Goal: Task Accomplishment & Management: Manage account settings

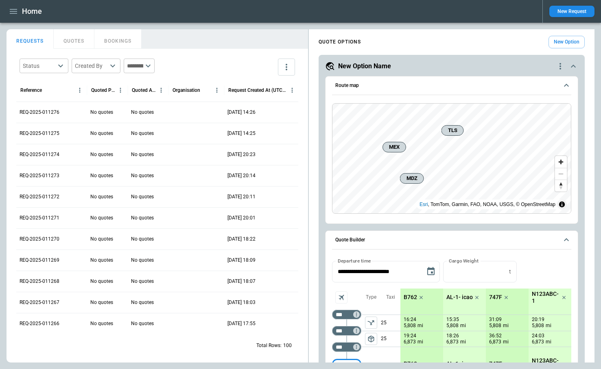
click at [560, 66] on icon "quote-option-actions" at bounding box center [560, 66] width 2 height 7
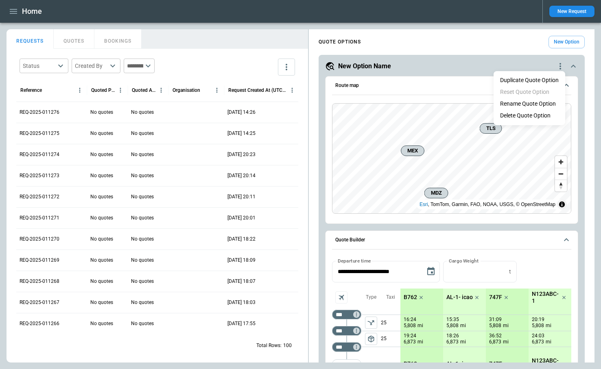
click at [522, 114] on li "Delete Quote Option" at bounding box center [530, 116] width 72 height 12
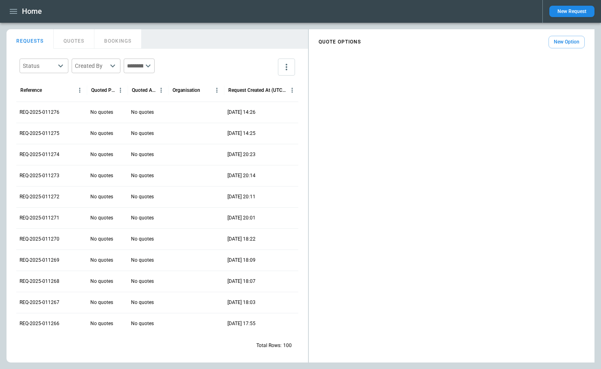
click at [572, 44] on button "New Option" at bounding box center [566, 42] width 36 height 13
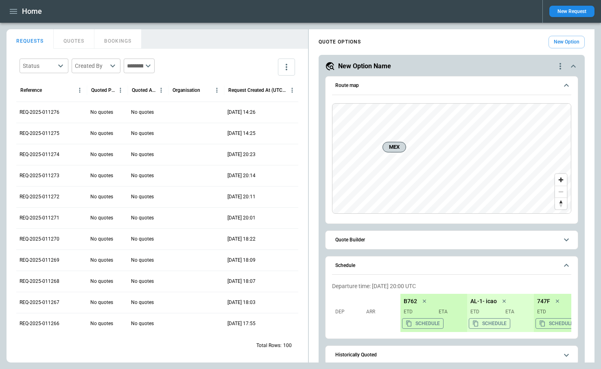
scroll to position [66, 0]
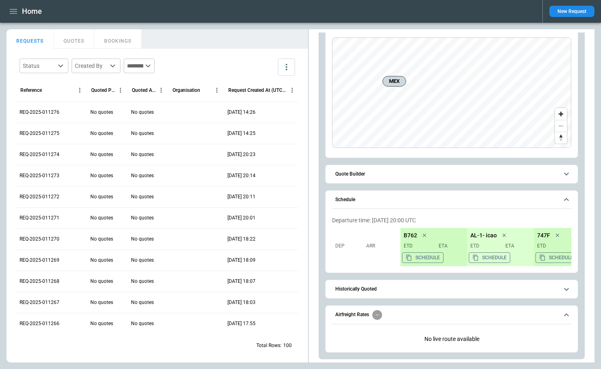
click at [366, 172] on span "Quote Builder" at bounding box center [446, 174] width 223 height 5
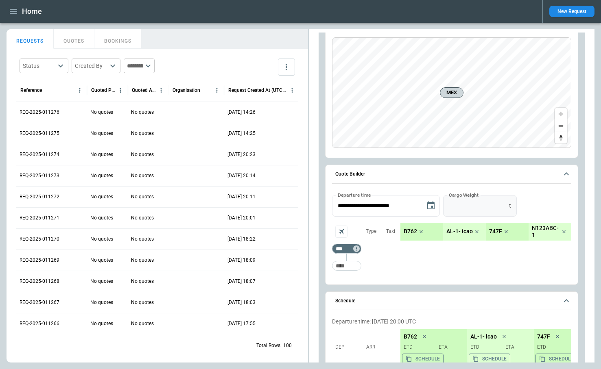
type input "*"
click at [506, 204] on input "*" at bounding box center [474, 206] width 63 height 22
click at [531, 207] on button "Apply" at bounding box center [533, 206] width 26 height 22
click at [349, 261] on input "Too short" at bounding box center [347, 266] width 26 height 15
type input "*"
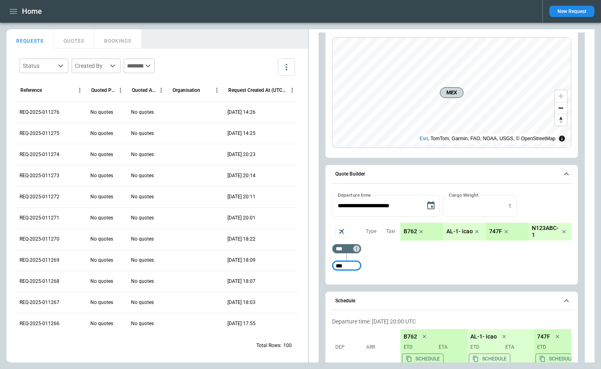
type input "***"
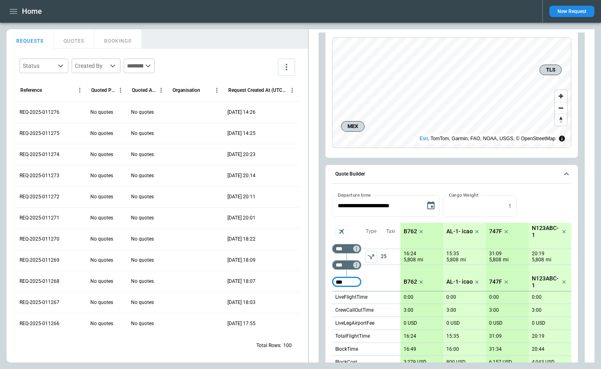
type input "***"
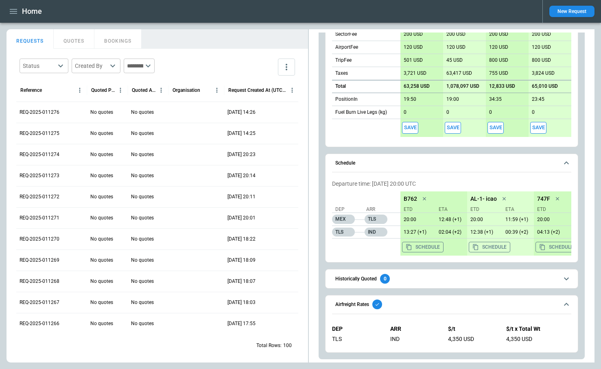
scroll to position [450, 0]
drag, startPoint x: 508, startPoint y: 340, endPoint x: 540, endPoint y: 341, distance: 32.6
click at [540, 341] on div "4,350 USD" at bounding box center [538, 339] width 65 height 7
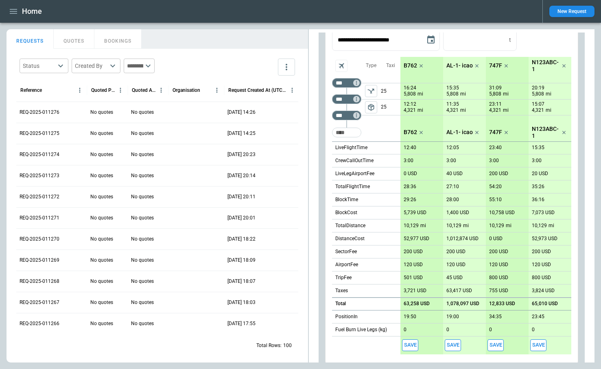
scroll to position [121, 0]
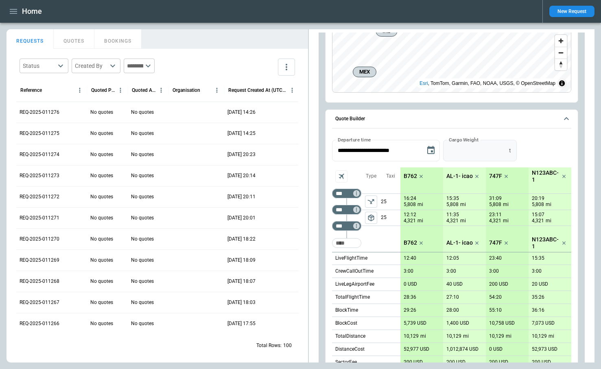
click at [506, 148] on input "*" at bounding box center [474, 151] width 63 height 22
click at [537, 149] on button "Apply" at bounding box center [533, 151] width 26 height 22
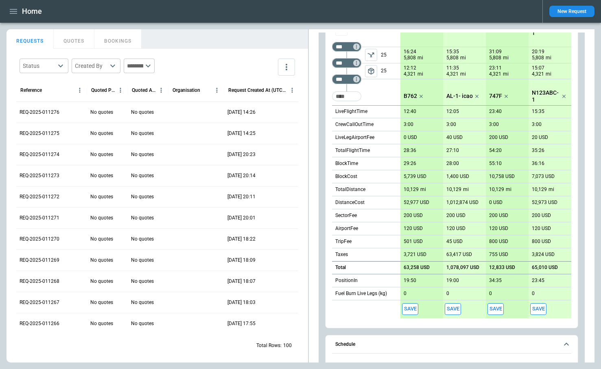
scroll to position [50, 0]
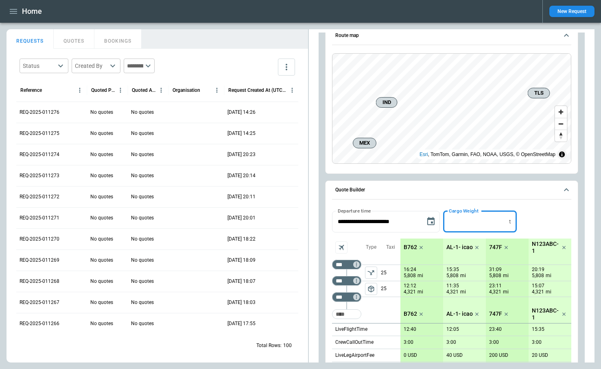
drag, startPoint x: 465, startPoint y: 221, endPoint x: 445, endPoint y: 220, distance: 20.0
click at [445, 220] on input "*" at bounding box center [474, 222] width 63 height 22
type input "**"
click at [534, 223] on button "Apply" at bounding box center [533, 222] width 26 height 22
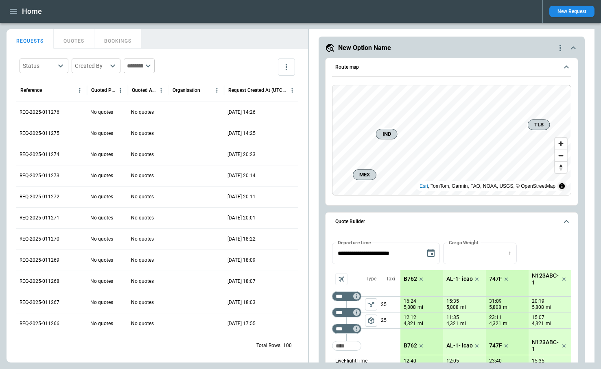
scroll to position [17, 0]
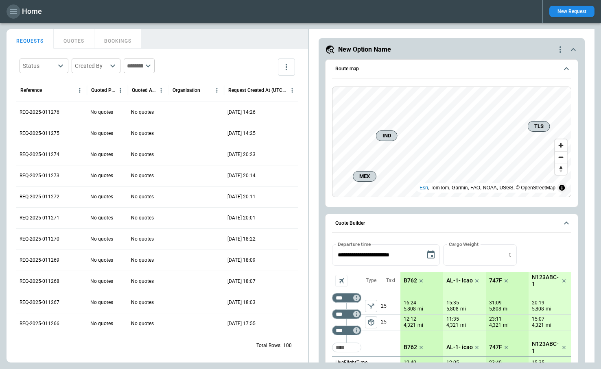
click at [11, 11] on icon "button" at bounding box center [13, 11] width 7 height 5
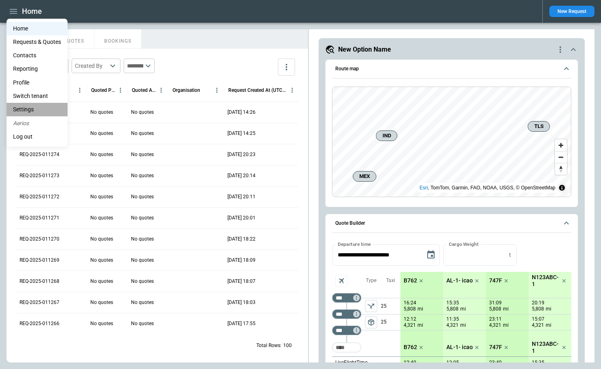
click at [31, 106] on li "Settings" at bounding box center [37, 109] width 61 height 13
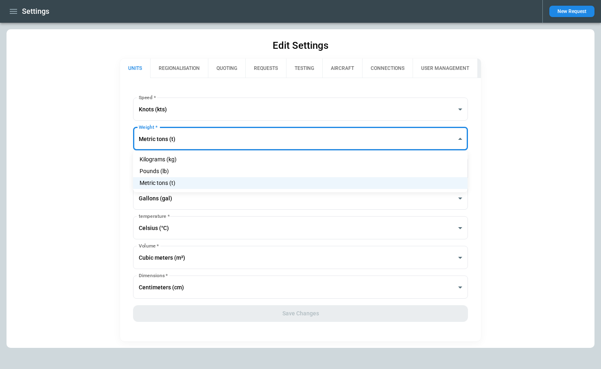
click at [183, 137] on body "**********" at bounding box center [300, 184] width 601 height 369
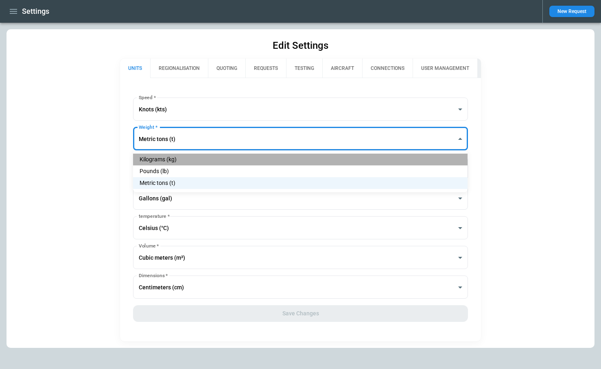
click at [184, 155] on li "Kilograms (kg)" at bounding box center [300, 160] width 334 height 12
type input "*********"
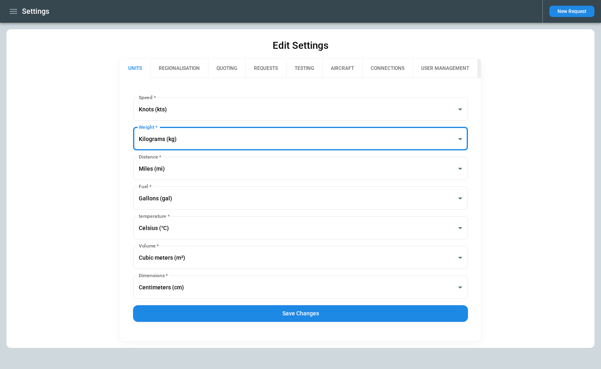
click at [275, 319] on button "Save Changes" at bounding box center [300, 314] width 334 height 17
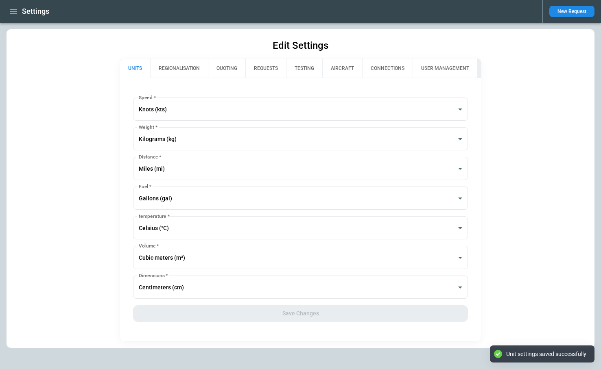
click at [9, 11] on icon "button" at bounding box center [14, 12] width 10 height 10
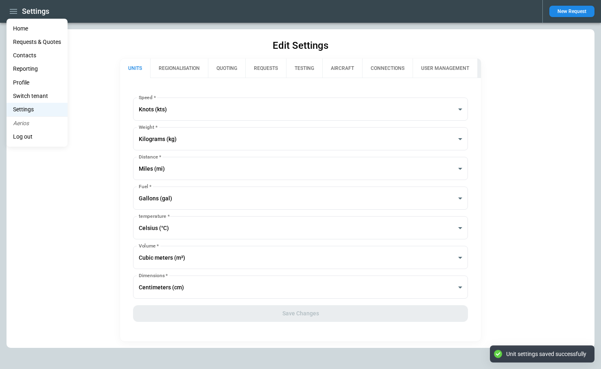
click at [20, 26] on li "Home" at bounding box center [37, 28] width 61 height 13
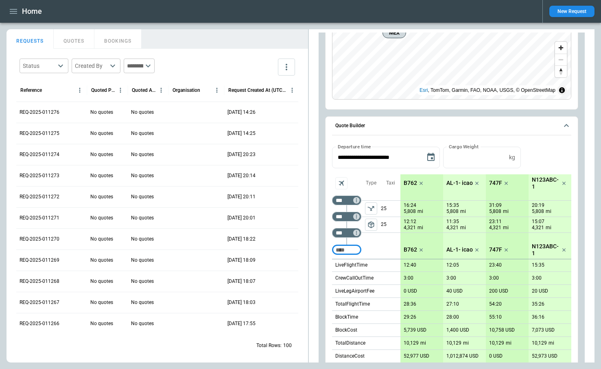
scroll to position [74, 0]
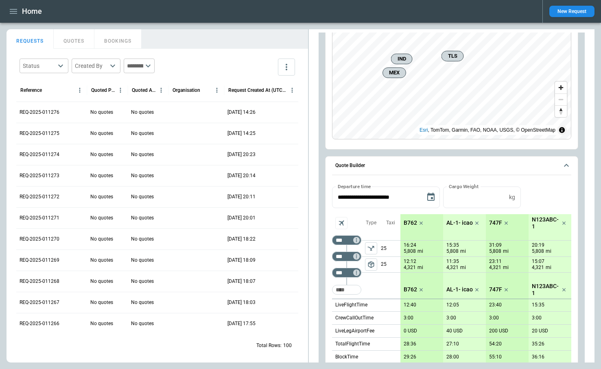
click at [538, 199] on div "**********" at bounding box center [451, 198] width 239 height 22
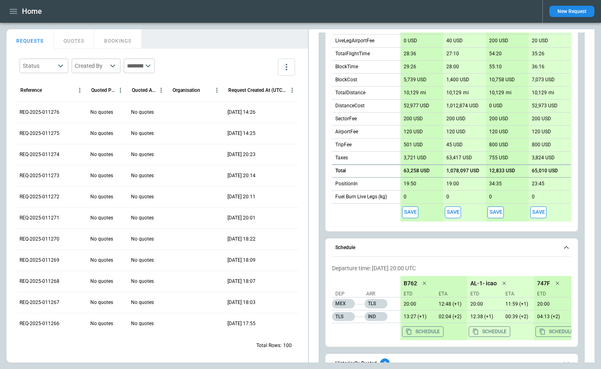
scroll to position [450, 0]
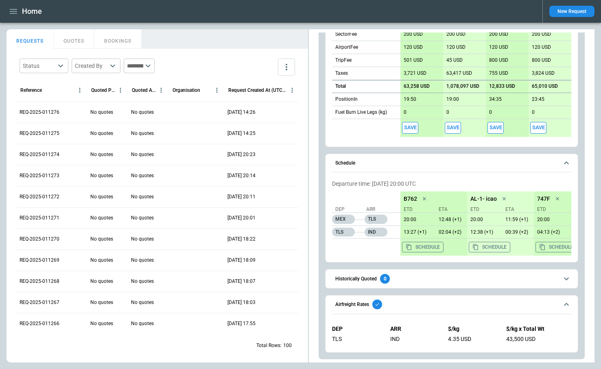
click at [10, 12] on icon "button" at bounding box center [14, 12] width 10 height 10
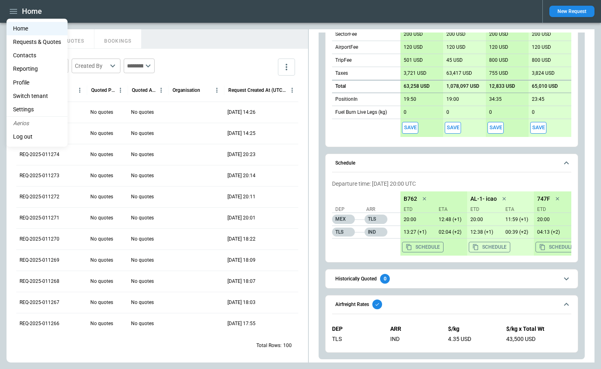
click at [34, 111] on li "Settings" at bounding box center [37, 109] width 61 height 13
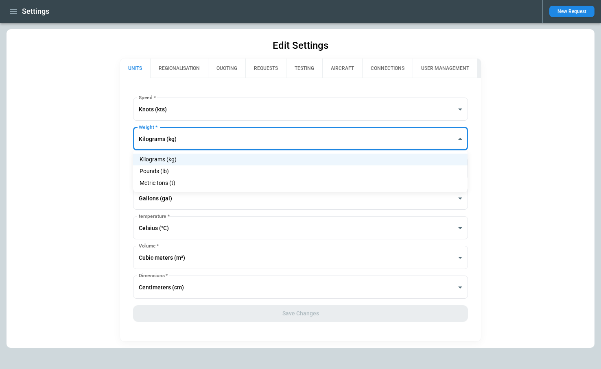
click at [180, 137] on body "**********" at bounding box center [300, 184] width 601 height 369
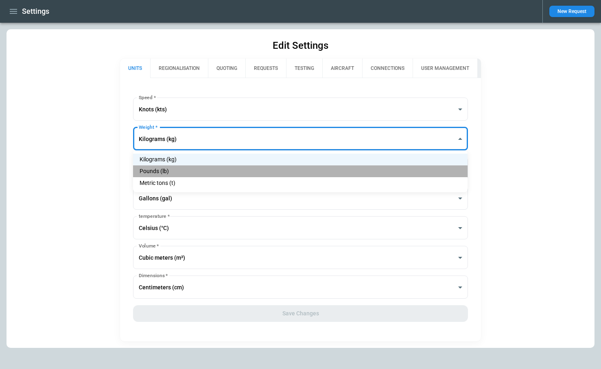
click at [180, 171] on li "Pounds (lb)" at bounding box center [300, 172] width 334 height 12
type input "******"
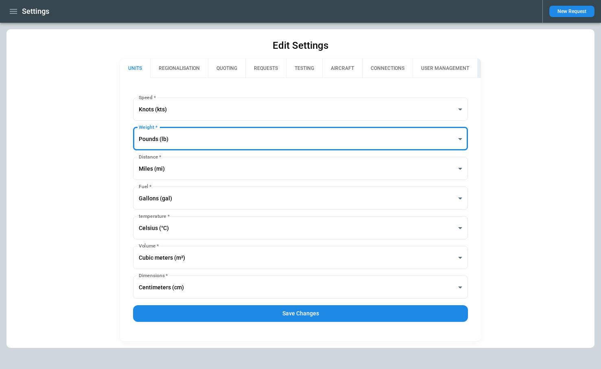
click at [283, 312] on button "Save Changes" at bounding box center [300, 314] width 334 height 17
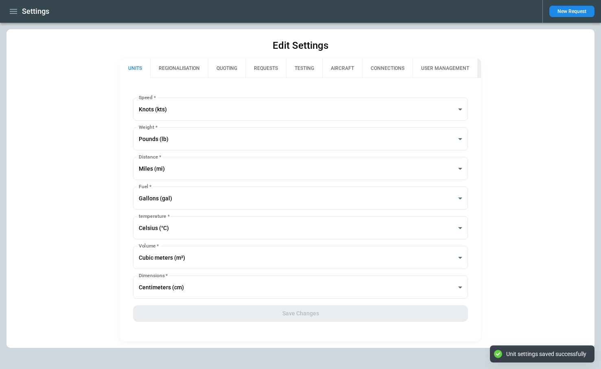
click at [12, 13] on icon "button" at bounding box center [14, 12] width 10 height 10
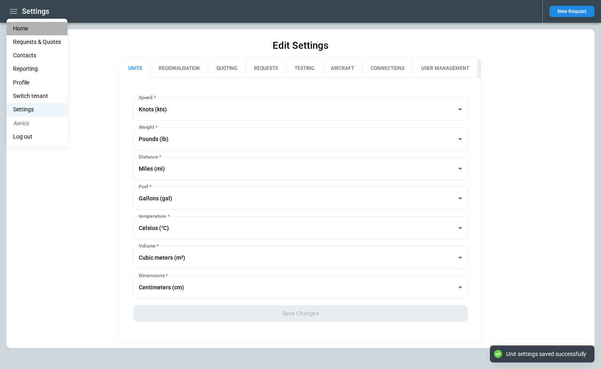
click at [17, 30] on li "Home" at bounding box center [37, 28] width 61 height 13
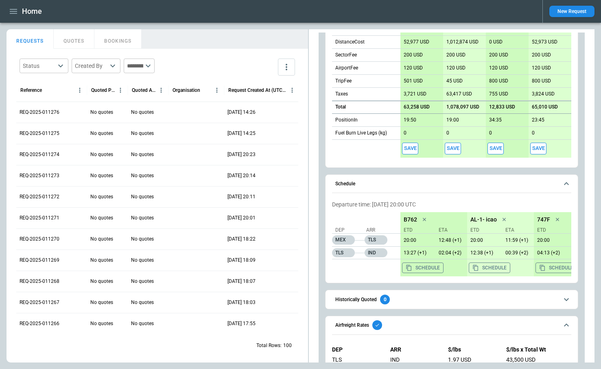
scroll to position [450, 0]
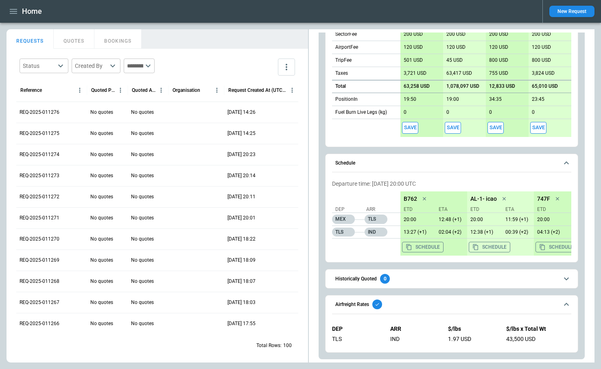
click at [13, 14] on icon "button" at bounding box center [14, 12] width 10 height 10
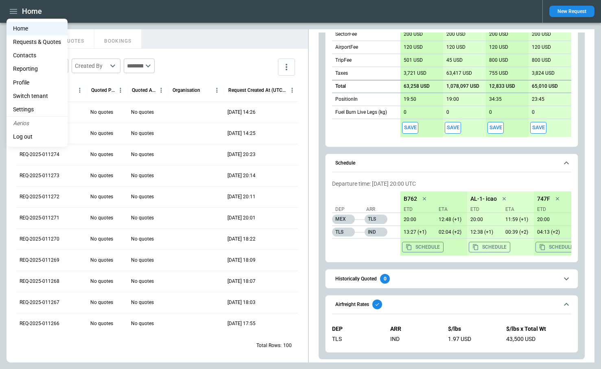
click at [37, 108] on li "Settings" at bounding box center [37, 109] width 61 height 13
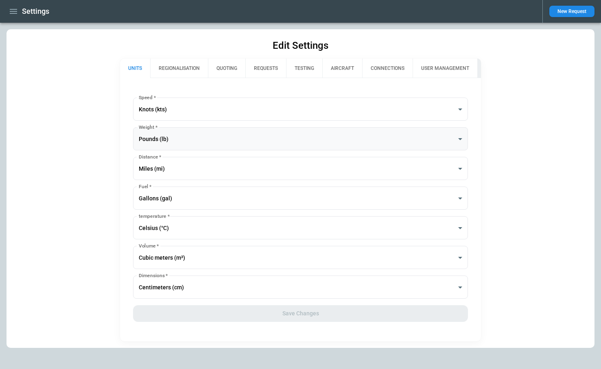
click at [184, 139] on body "**********" at bounding box center [300, 184] width 601 height 369
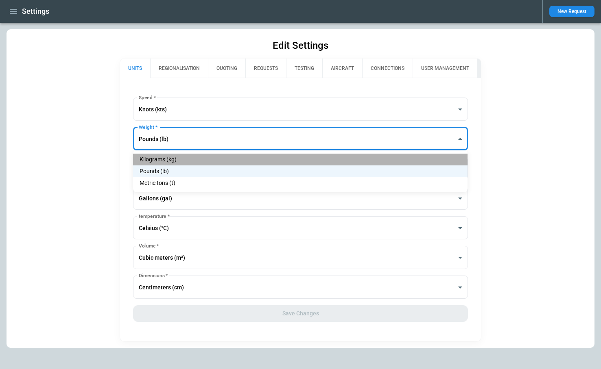
click at [187, 160] on li "Kilograms (kg)" at bounding box center [300, 160] width 334 height 12
type input "*********"
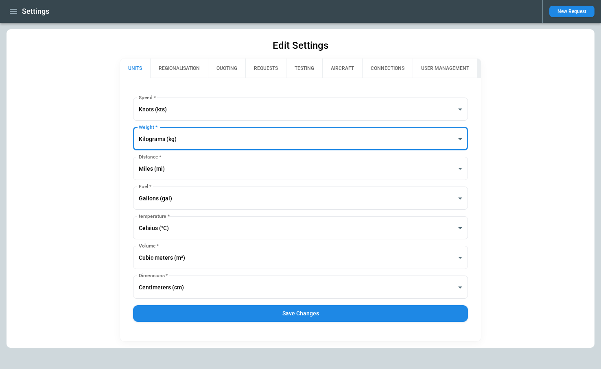
click at [267, 315] on button "Save Changes" at bounding box center [300, 314] width 334 height 17
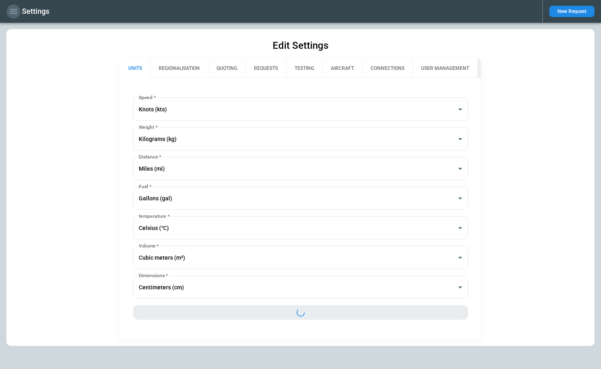
click at [13, 11] on icon "button" at bounding box center [13, 11] width 7 height 5
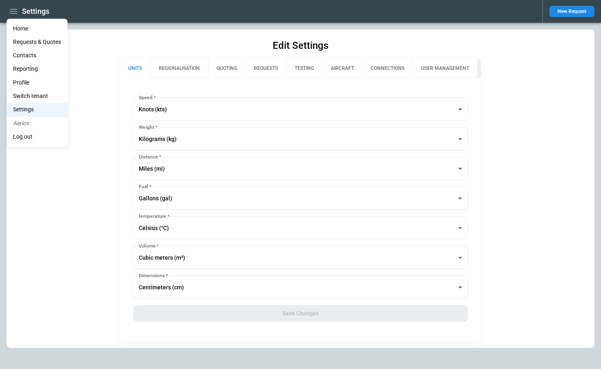
click at [92, 95] on div at bounding box center [300, 184] width 601 height 369
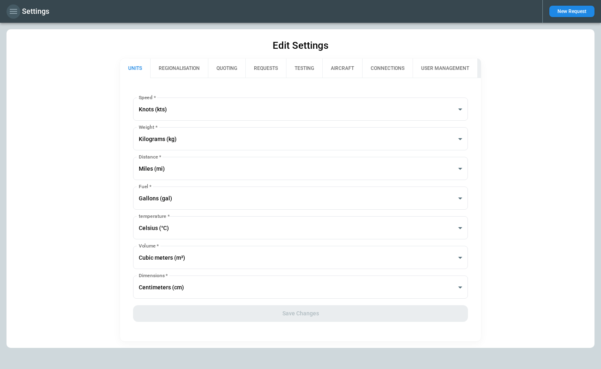
click at [13, 13] on icon "button" at bounding box center [13, 11] width 7 height 5
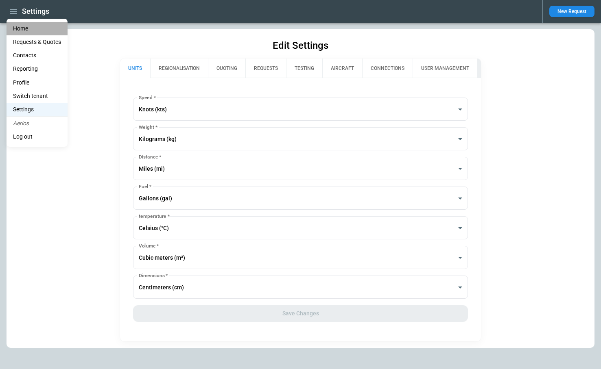
click at [25, 26] on li "Home" at bounding box center [37, 28] width 61 height 13
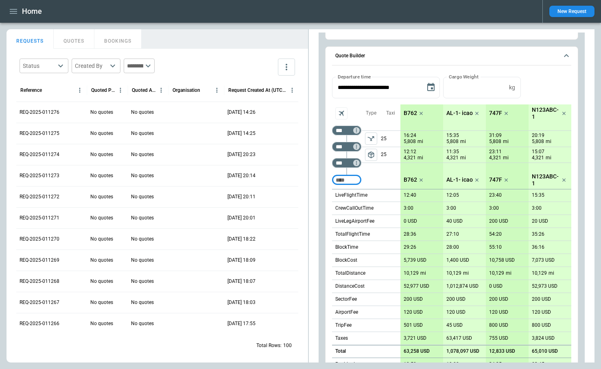
scroll to position [191, 0]
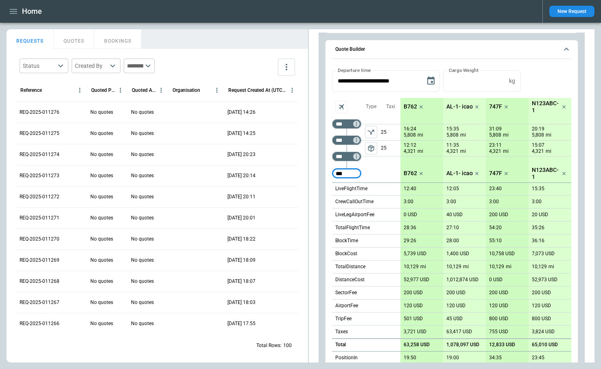
type input "***"
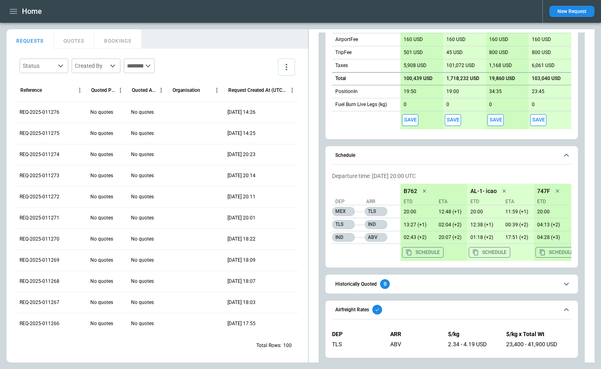
scroll to position [479, 0]
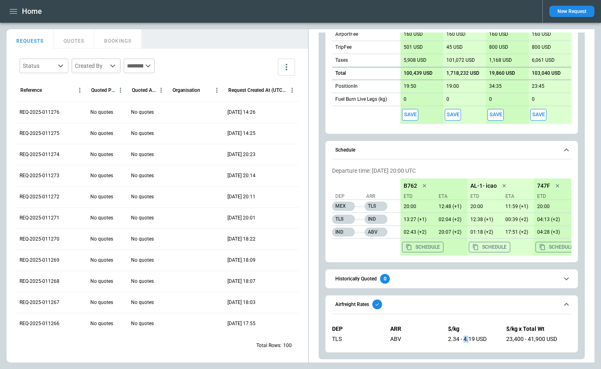
drag, startPoint x: 470, startPoint y: 339, endPoint x: 464, endPoint y: 339, distance: 5.7
click at [464, 339] on div "2.34 - 4.19 USD" at bounding box center [472, 339] width 48 height 7
click at [469, 341] on div "2.34 - 4.19 USD" at bounding box center [472, 339] width 48 height 7
click at [410, 154] on button "Schedule" at bounding box center [451, 150] width 239 height 19
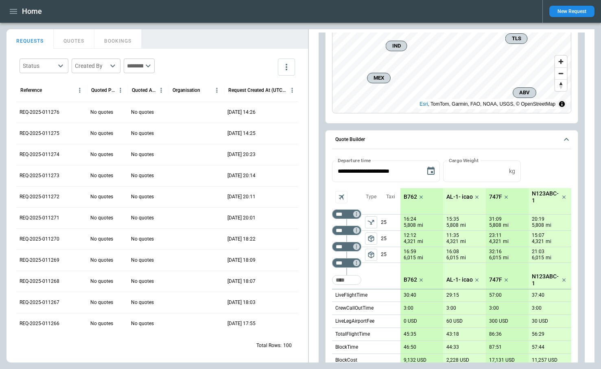
scroll to position [40, 0]
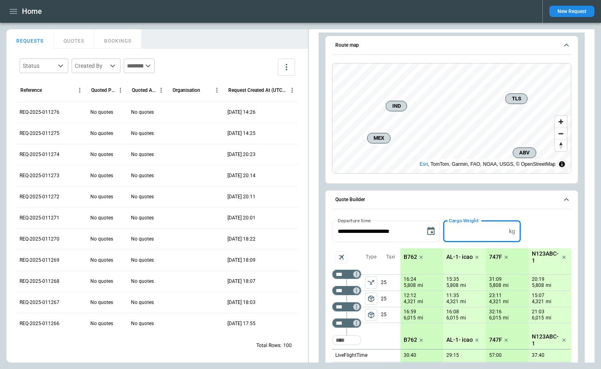
drag, startPoint x: 474, startPoint y: 236, endPoint x: 445, endPoint y: 226, distance: 31.5
click at [445, 226] on input "*****" at bounding box center [474, 232] width 63 height 22
click at [539, 233] on button "Apply" at bounding box center [537, 232] width 26 height 22
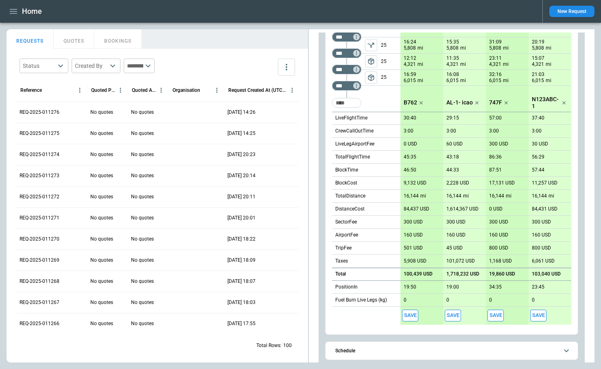
scroll to position [234, 0]
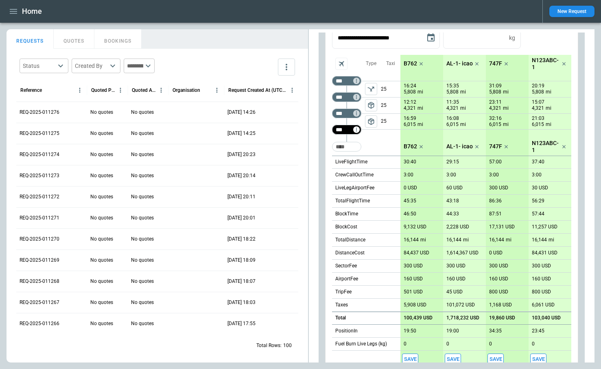
click at [360, 129] on div "*** ​" at bounding box center [346, 130] width 29 height 10
click at [356, 129] on icon "Not found" at bounding box center [357, 130] width 6 height 6
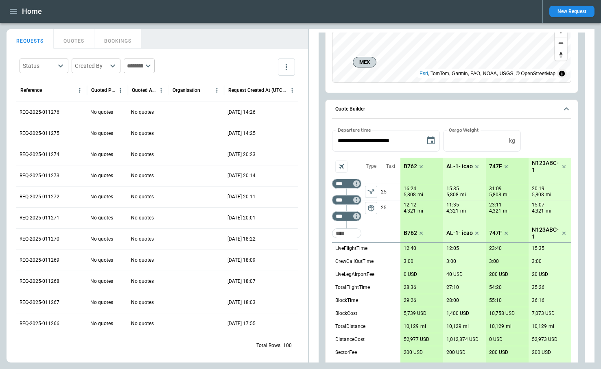
scroll to position [29, 0]
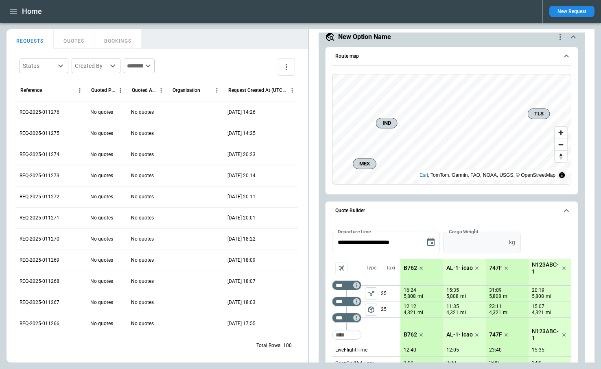
click at [504, 240] on input "*" at bounding box center [474, 243] width 63 height 22
click at [542, 243] on button "Apply" at bounding box center [537, 243] width 26 height 22
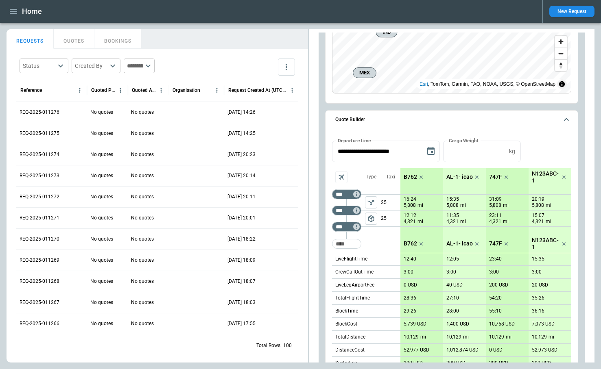
scroll to position [0, 0]
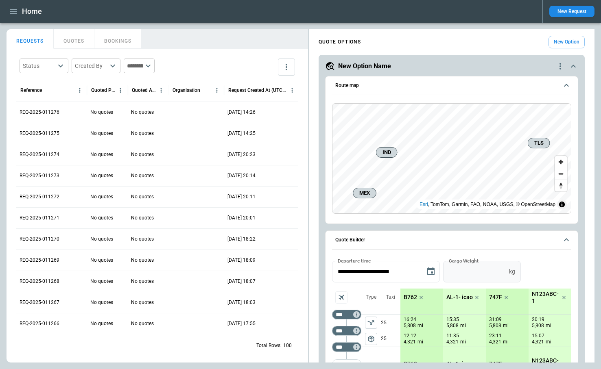
type input "*"
click at [504, 270] on input "*" at bounding box center [474, 272] width 63 height 22
click at [541, 274] on button "Apply" at bounding box center [537, 272] width 26 height 22
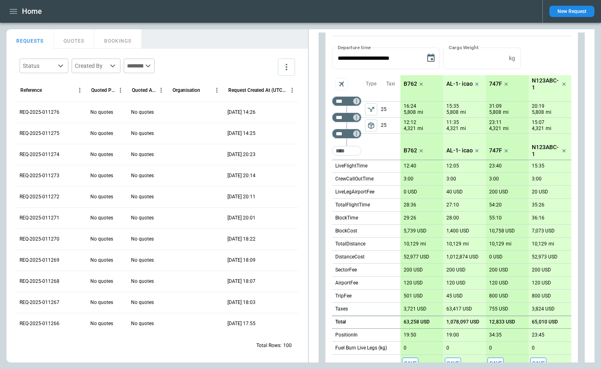
scroll to position [158, 0]
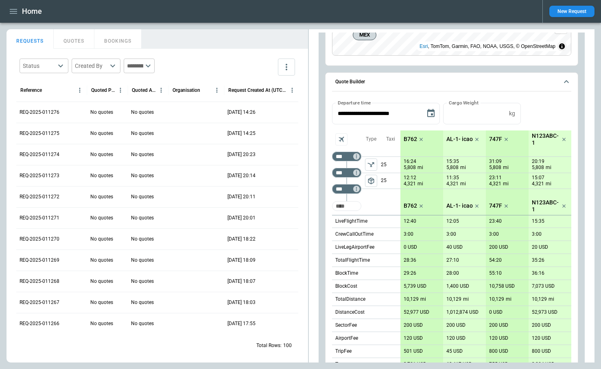
click at [346, 205] on input "Too short" at bounding box center [347, 206] width 26 height 15
type input "***"
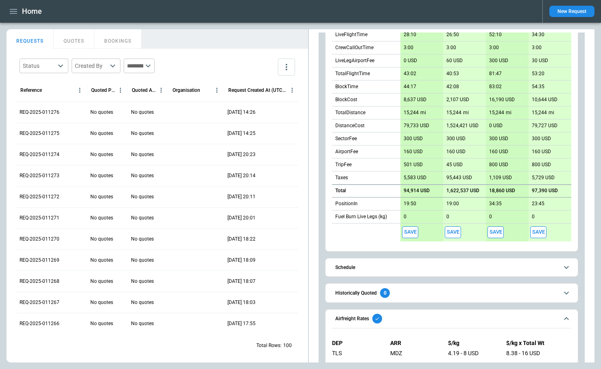
scroll to position [376, 0]
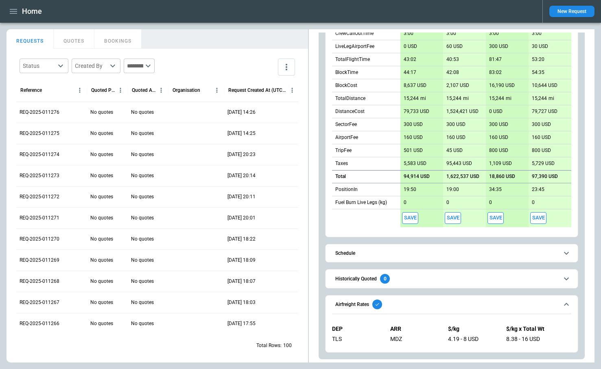
click at [13, 11] on icon "button" at bounding box center [13, 11] width 7 height 5
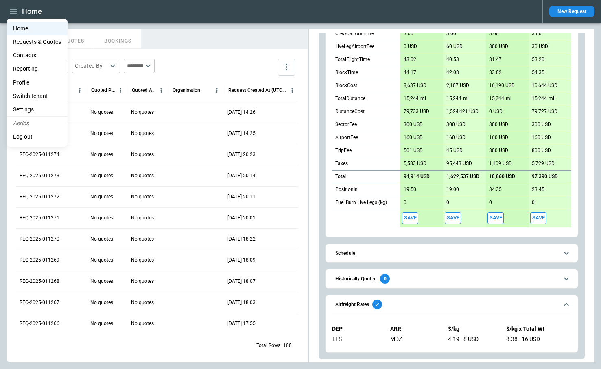
click at [31, 110] on li "Settings" at bounding box center [37, 109] width 61 height 13
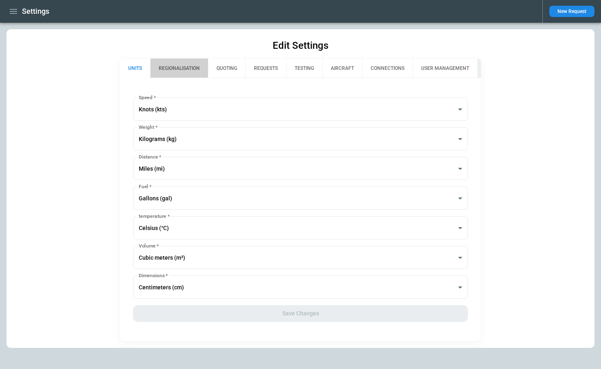
click at [182, 69] on button "REGIONALISATION" at bounding box center [179, 69] width 58 height 20
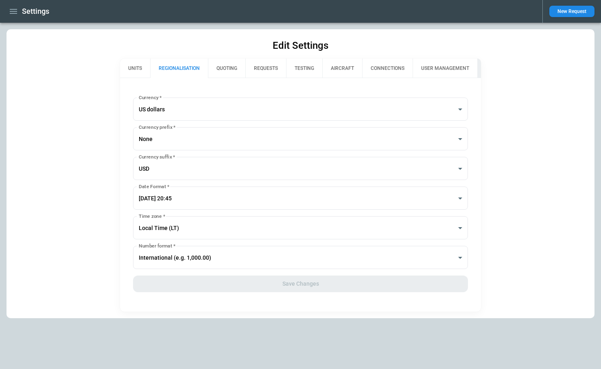
click at [233, 71] on button "QUOTING" at bounding box center [226, 69] width 37 height 20
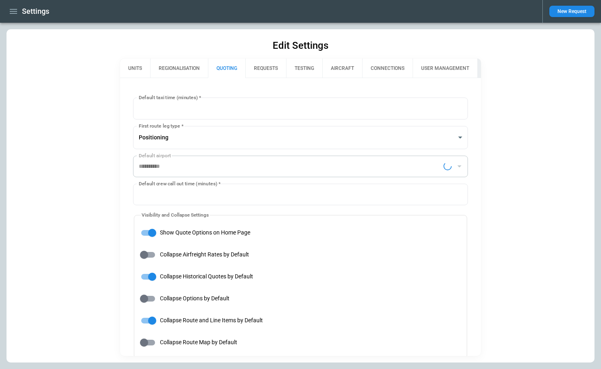
click at [189, 68] on button "REGIONALISATION" at bounding box center [179, 69] width 58 height 20
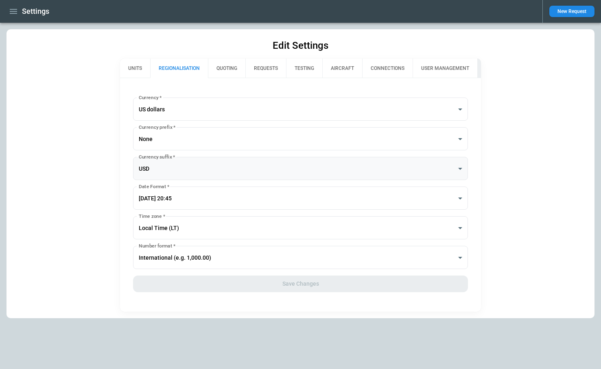
click at [185, 170] on body "**********" at bounding box center [300, 184] width 601 height 369
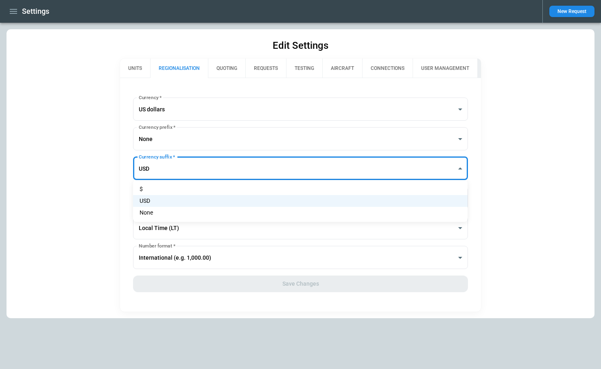
click at [92, 198] on div at bounding box center [300, 184] width 601 height 369
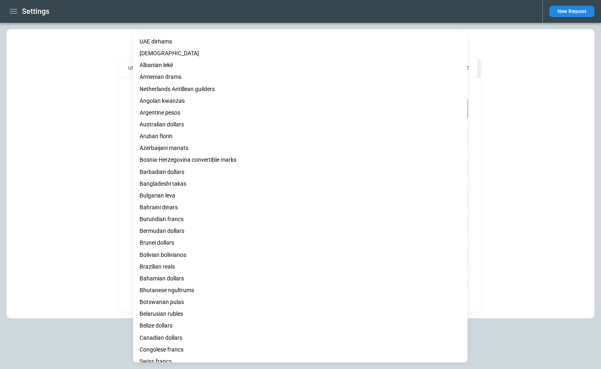
click at [179, 110] on body "**********" at bounding box center [300, 184] width 601 height 369
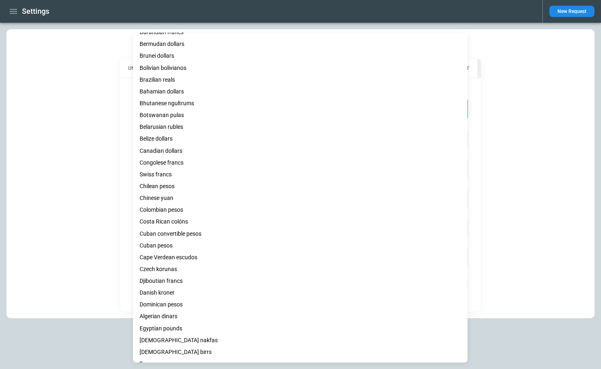
scroll to position [195, 0]
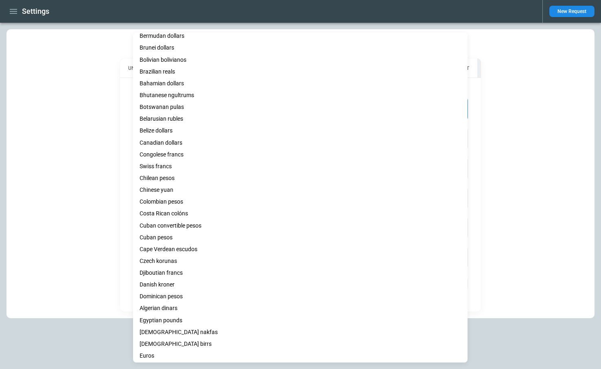
click at [164, 354] on li "Euros" at bounding box center [300, 356] width 334 height 12
type input "***"
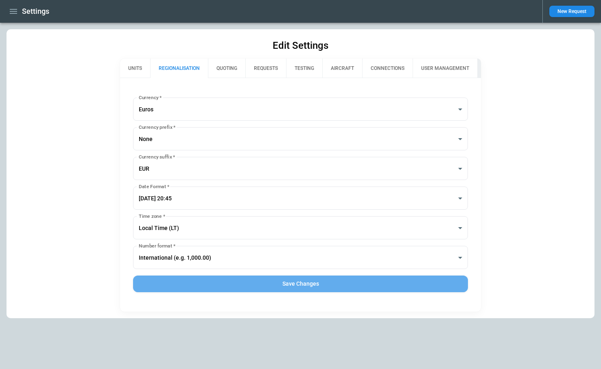
click at [245, 280] on button "Save Changes" at bounding box center [300, 284] width 334 height 17
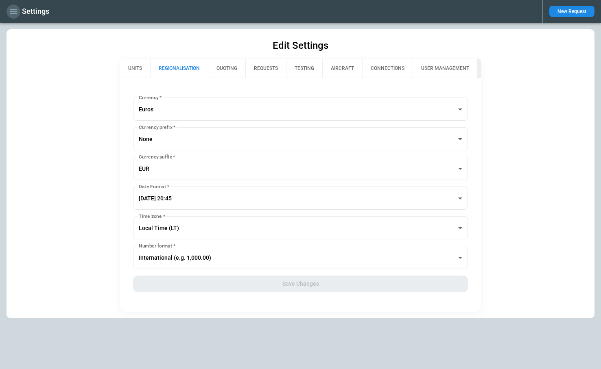
click at [14, 12] on icon "button" at bounding box center [14, 12] width 10 height 10
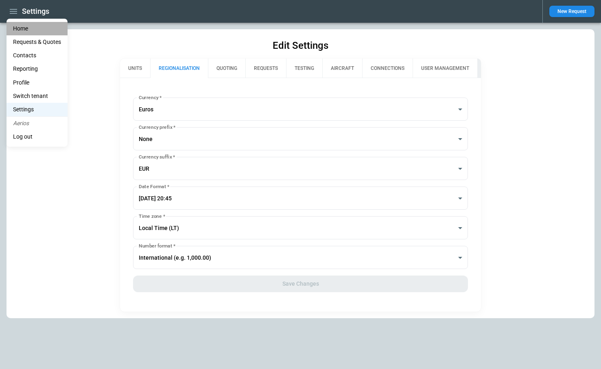
click at [21, 26] on li "Home" at bounding box center [37, 28] width 61 height 13
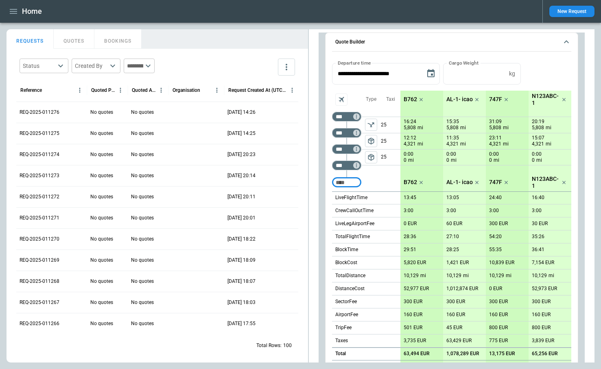
scroll to position [56, 0]
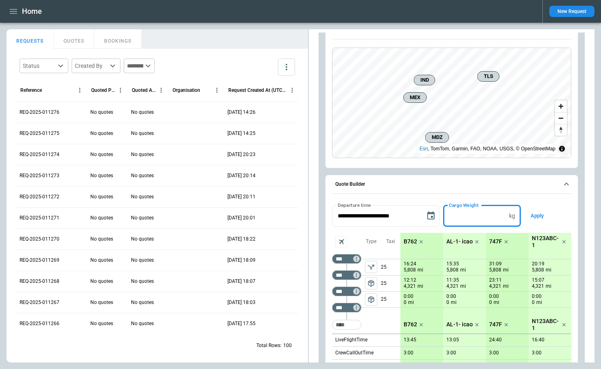
click at [506, 212] on input "*" at bounding box center [474, 216] width 63 height 22
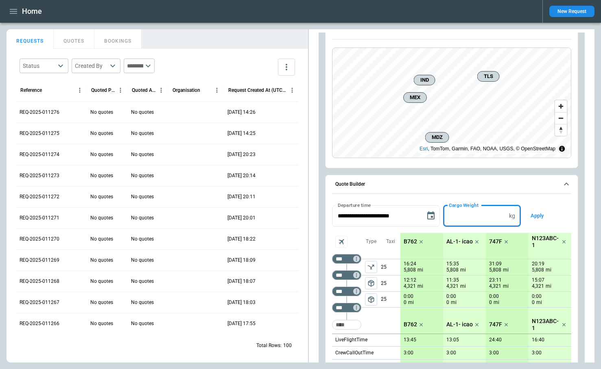
click at [506, 212] on input "*" at bounding box center [474, 216] width 63 height 22
type input "**"
click at [506, 212] on input "**" at bounding box center [474, 216] width 63 height 22
click at [544, 218] on button "Apply" at bounding box center [537, 216] width 26 height 22
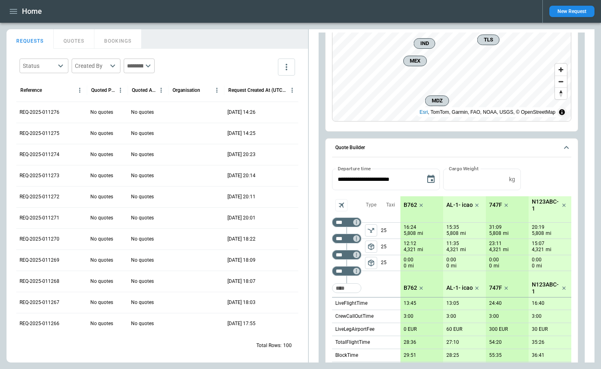
scroll to position [0, 0]
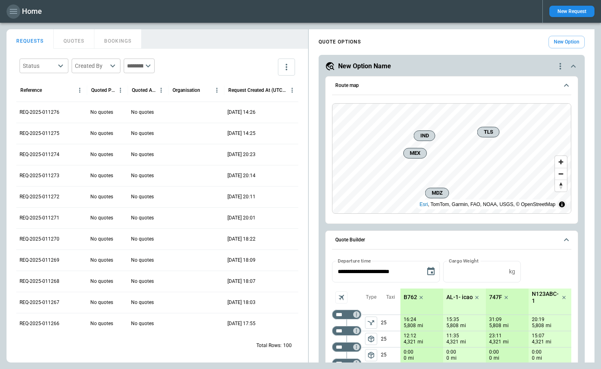
click at [14, 13] on icon "button" at bounding box center [13, 11] width 7 height 5
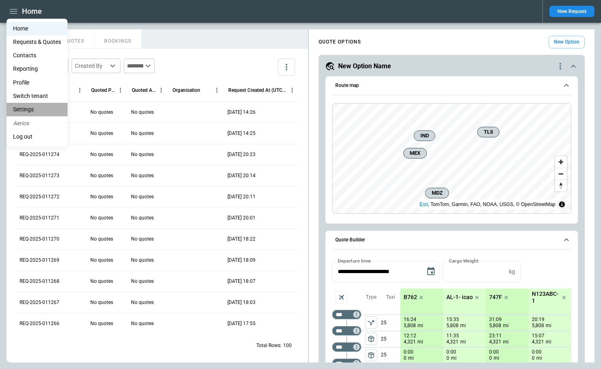
click at [32, 105] on li "Settings" at bounding box center [37, 109] width 61 height 13
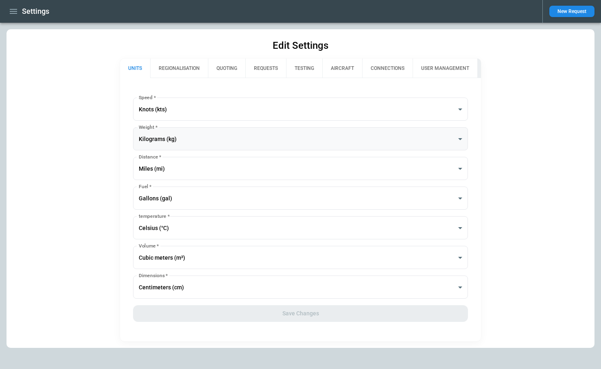
click at [185, 141] on body "**********" at bounding box center [300, 184] width 601 height 369
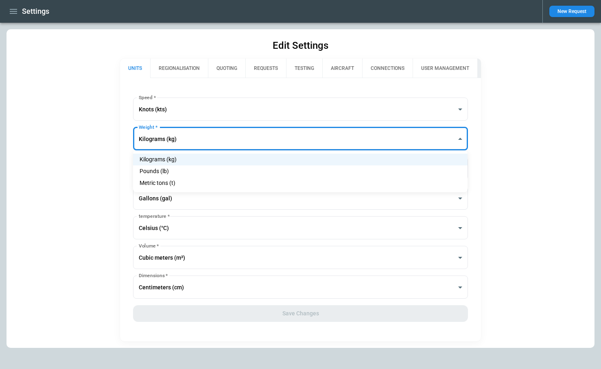
click at [182, 171] on li "Pounds (lb)" at bounding box center [300, 172] width 334 height 12
type input "******"
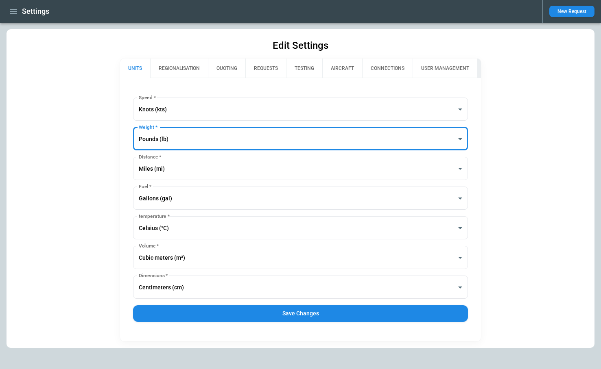
click at [281, 315] on button "Save Changes" at bounding box center [300, 314] width 334 height 17
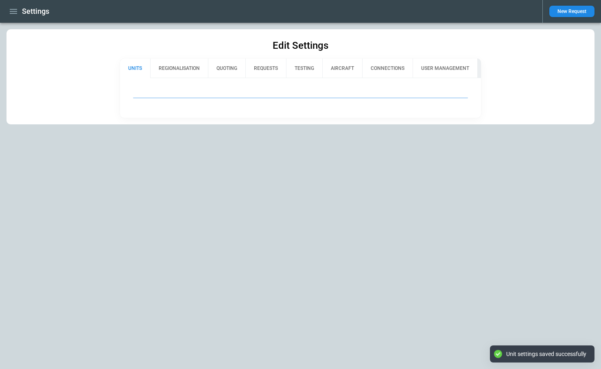
click at [11, 12] on icon "button" at bounding box center [14, 12] width 10 height 10
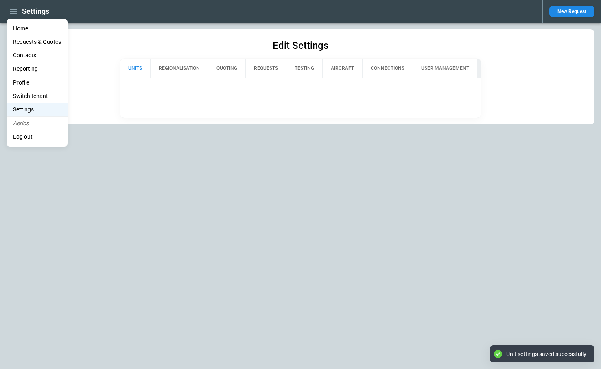
click at [22, 27] on li "Home" at bounding box center [37, 28] width 61 height 13
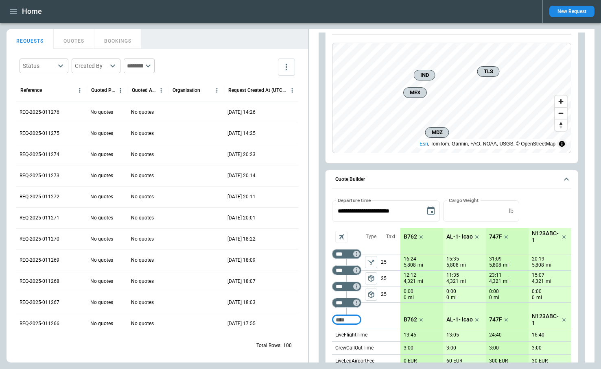
scroll to position [16, 0]
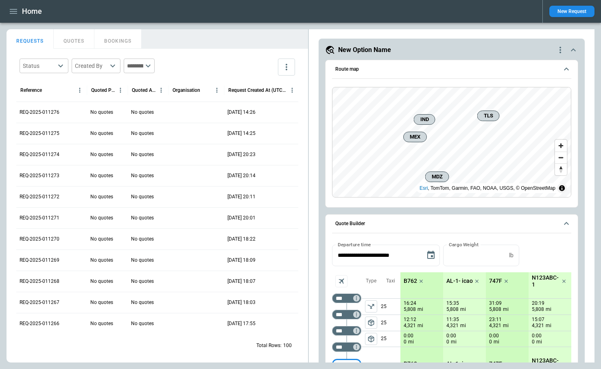
click at [16, 14] on icon "button" at bounding box center [14, 12] width 10 height 10
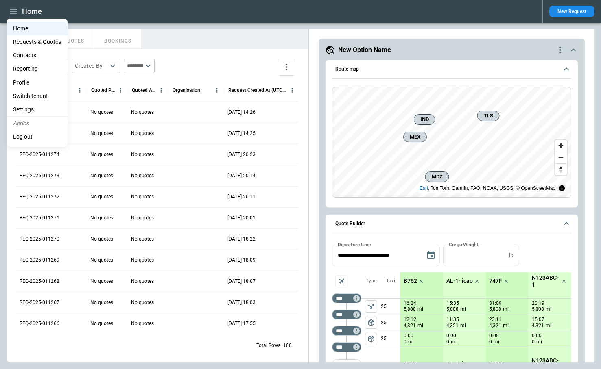
click at [37, 111] on li "Settings" at bounding box center [37, 109] width 61 height 13
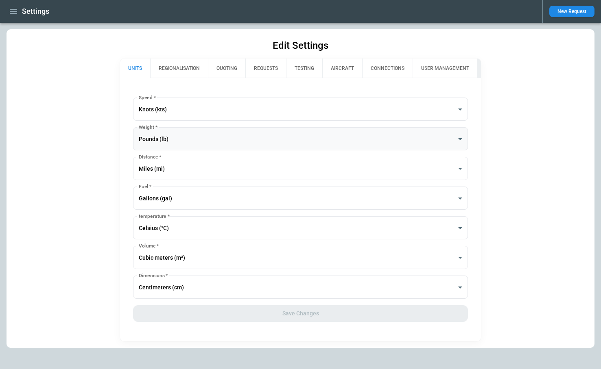
click at [174, 140] on body "**********" at bounding box center [300, 184] width 601 height 369
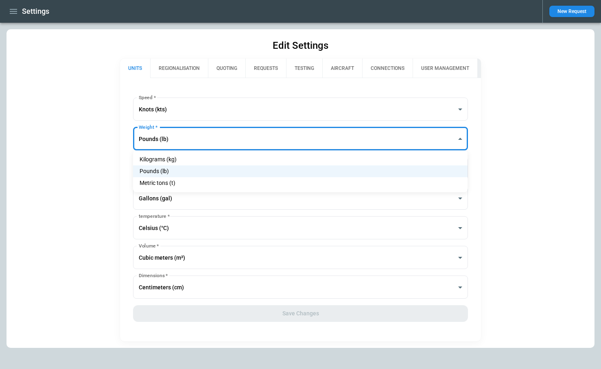
click at [181, 159] on li "Kilograms (kg)" at bounding box center [300, 160] width 334 height 12
type input "*********"
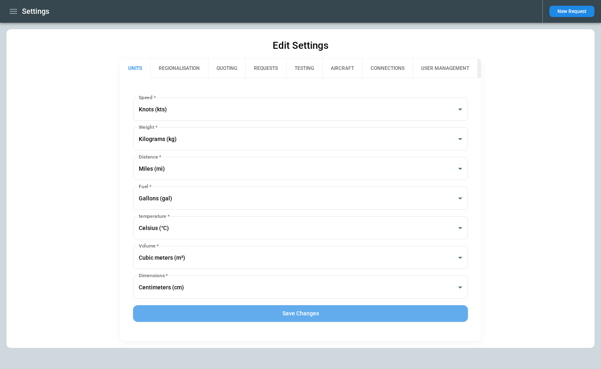
click at [289, 311] on button "Save Changes" at bounding box center [300, 314] width 334 height 17
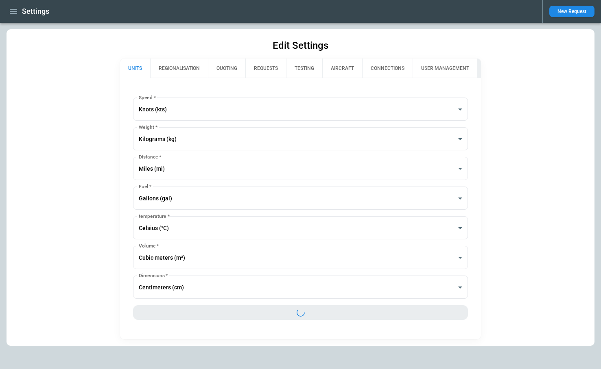
click at [11, 9] on icon "button" at bounding box center [13, 11] width 7 height 5
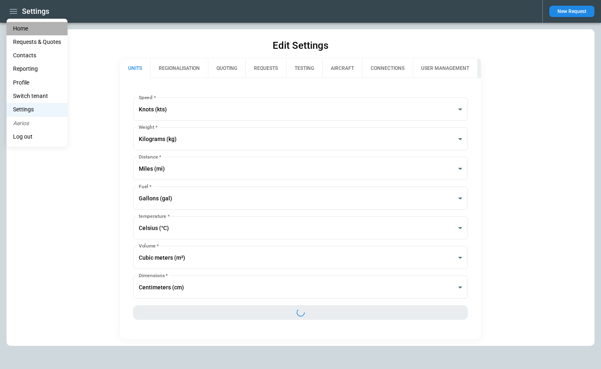
click at [14, 26] on li "Home" at bounding box center [37, 28] width 61 height 13
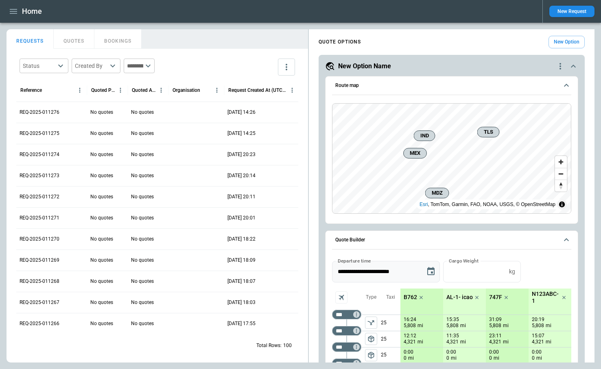
scroll to position [1, 0]
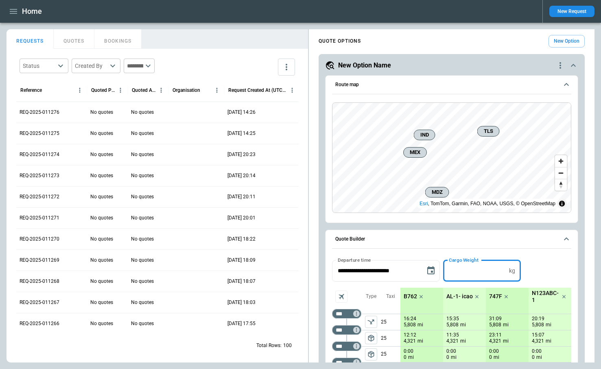
drag, startPoint x: 477, startPoint y: 268, endPoint x: 447, endPoint y: 267, distance: 30.1
click at [447, 267] on input "**" at bounding box center [474, 271] width 63 height 22
type input "****"
click at [538, 275] on button "Apply" at bounding box center [537, 271] width 26 height 22
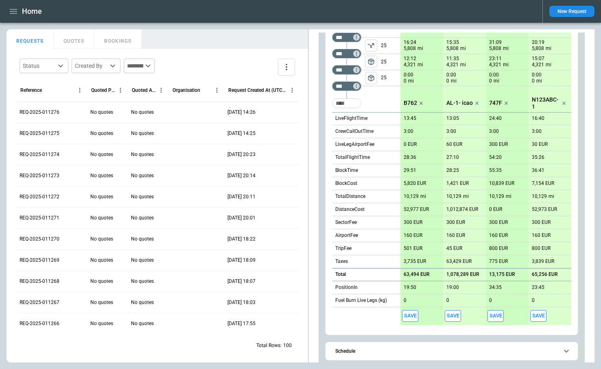
scroll to position [376, 0]
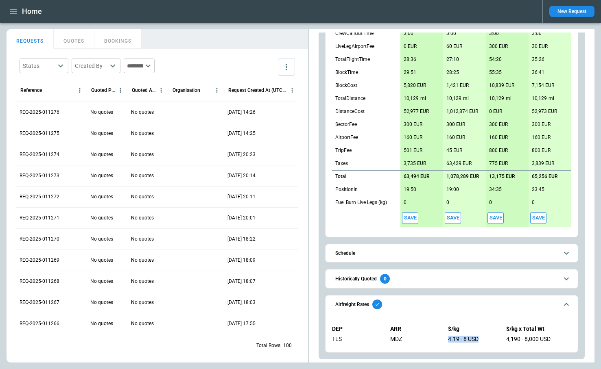
drag, startPoint x: 448, startPoint y: 340, endPoint x: 482, endPoint y: 341, distance: 34.2
click at [482, 341] on div "DEP ARR $/kg $/kg x Total Wt TLS MDZ 4.19 - 8 USD 4,190 - 8,000 USD" at bounding box center [451, 334] width 239 height 30
copy div "4.19 - 8 USD"
click at [16, 12] on icon "button" at bounding box center [14, 12] width 10 height 10
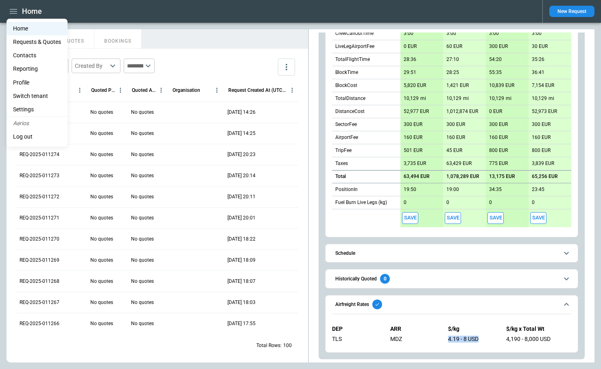
click at [23, 110] on li "Settings" at bounding box center [37, 109] width 61 height 13
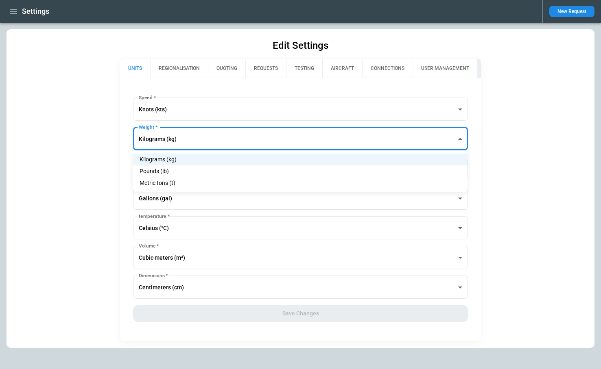
click at [212, 141] on body "**********" at bounding box center [300, 184] width 601 height 369
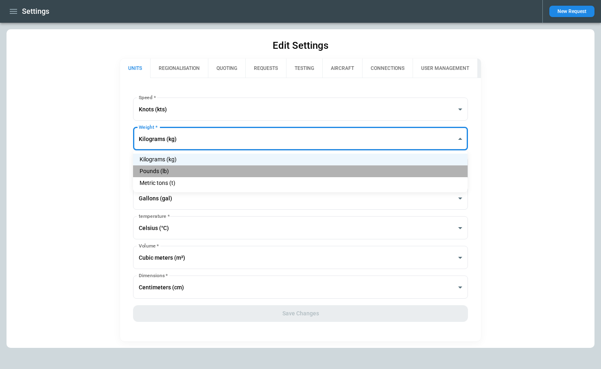
click at [194, 171] on li "Pounds (lb)" at bounding box center [300, 172] width 334 height 12
type input "******"
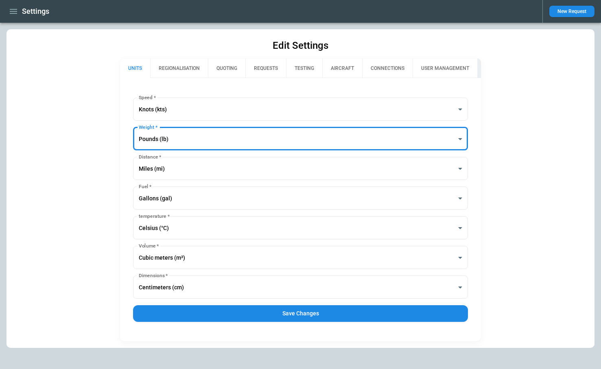
click at [253, 321] on button "Save Changes" at bounding box center [300, 314] width 334 height 17
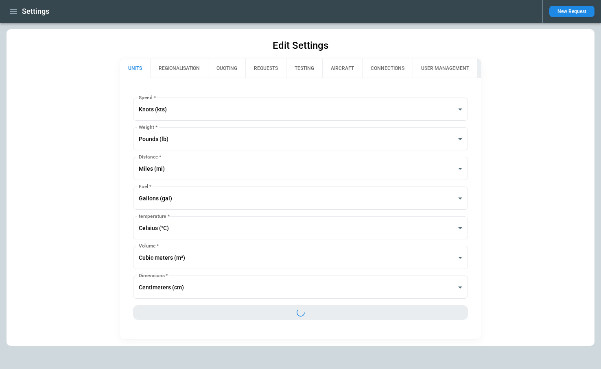
click at [18, 13] on button "button" at bounding box center [14, 11] width 14 height 14
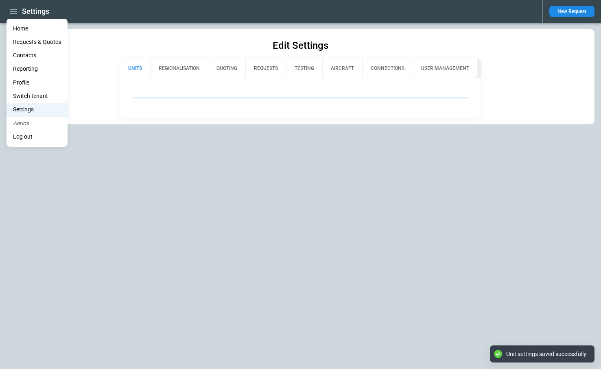
click at [22, 31] on li "Home" at bounding box center [37, 28] width 61 height 13
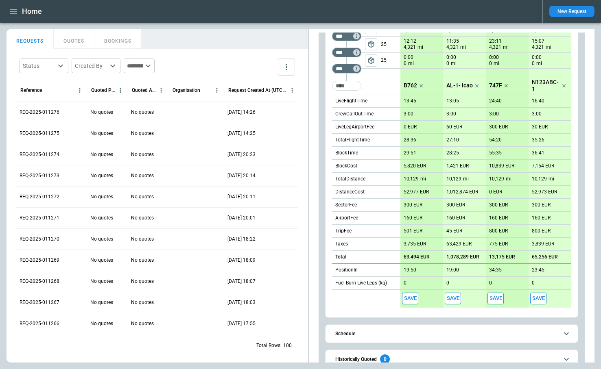
scroll to position [376, 0]
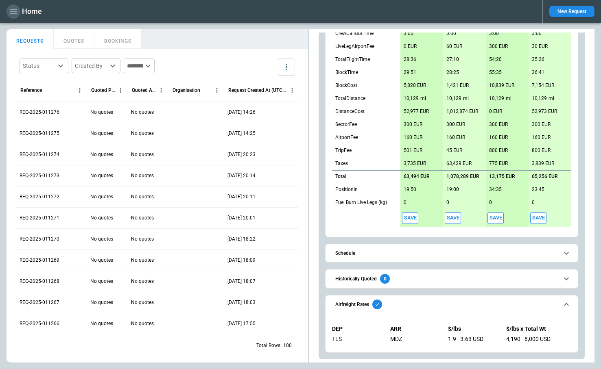
click at [14, 15] on icon "button" at bounding box center [14, 12] width 10 height 10
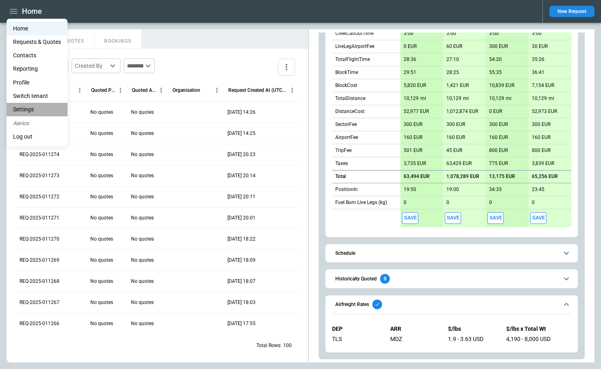
click at [34, 110] on li "Settings" at bounding box center [37, 109] width 61 height 13
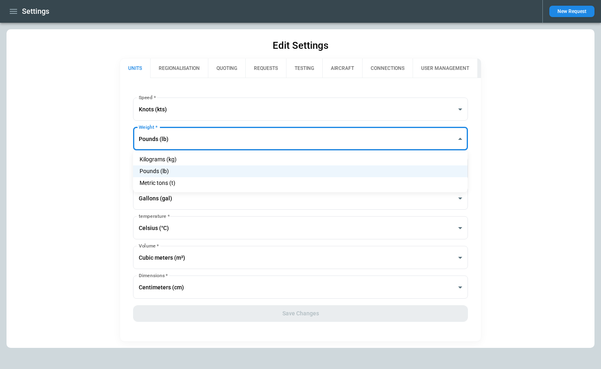
click at [179, 144] on body "**********" at bounding box center [300, 184] width 601 height 369
click at [177, 158] on li "Kilograms (kg)" at bounding box center [300, 160] width 334 height 12
type input "*********"
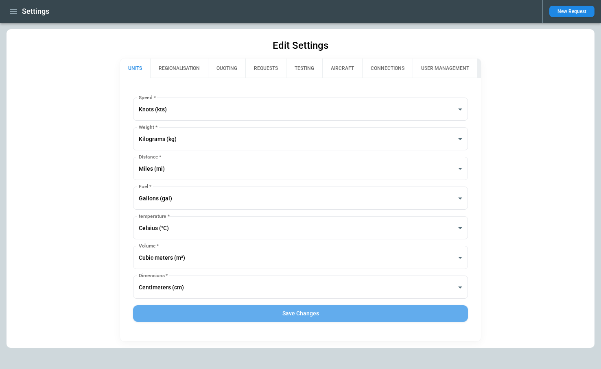
click at [331, 313] on button "Save Changes" at bounding box center [300, 314] width 334 height 17
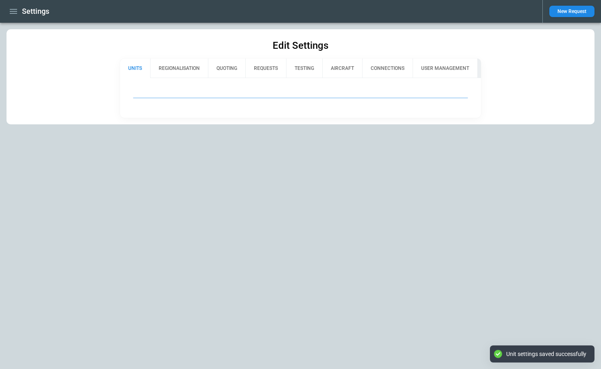
click at [11, 15] on icon "button" at bounding box center [14, 12] width 10 height 10
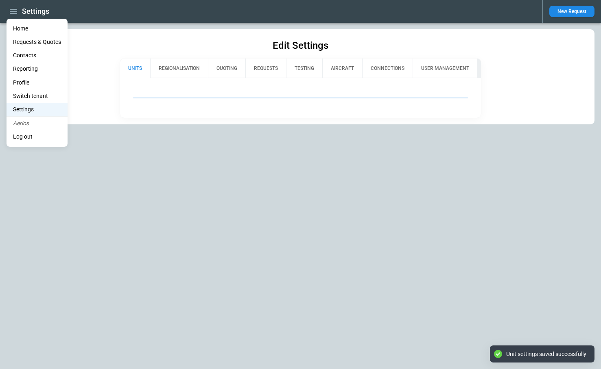
click at [16, 28] on li "Home" at bounding box center [37, 28] width 61 height 13
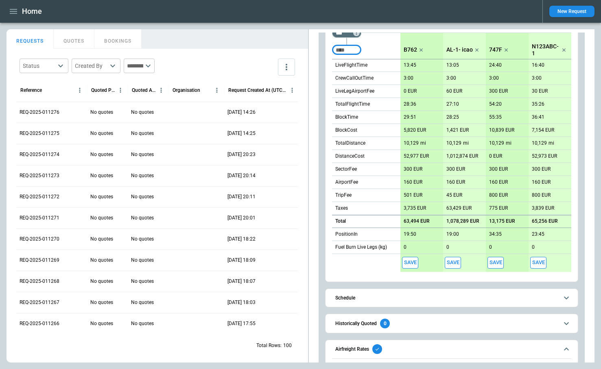
scroll to position [376, 0]
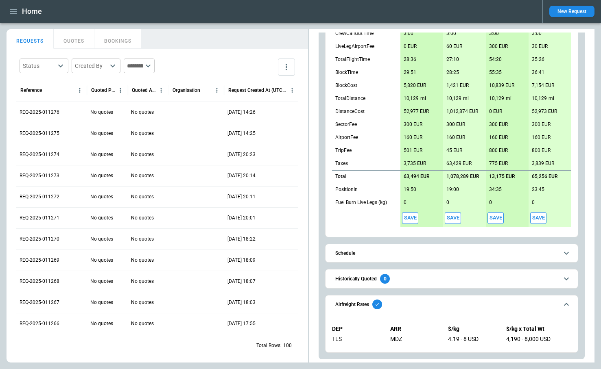
click at [12, 13] on icon "button" at bounding box center [13, 11] width 7 height 5
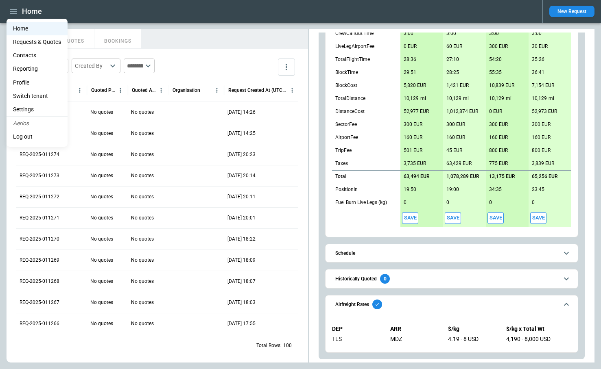
click at [31, 109] on li "Settings" at bounding box center [37, 109] width 61 height 13
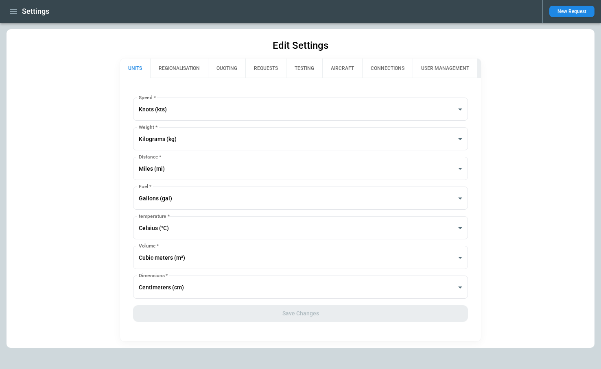
click at [183, 70] on button "REGIONALISATION" at bounding box center [179, 69] width 58 height 20
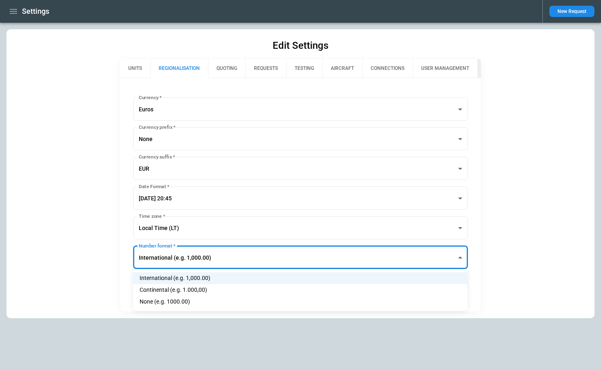
click at [204, 258] on body "**********" at bounding box center [300, 184] width 601 height 369
click at [203, 289] on li "Continental (e.g. 1.000,00)" at bounding box center [300, 290] width 334 height 12
type input "**********"
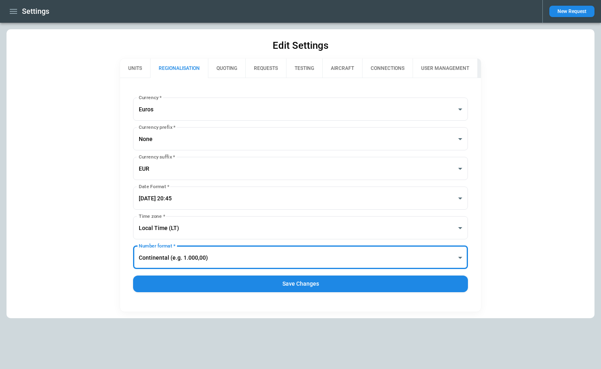
click at [240, 286] on button "Save Changes" at bounding box center [300, 284] width 334 height 17
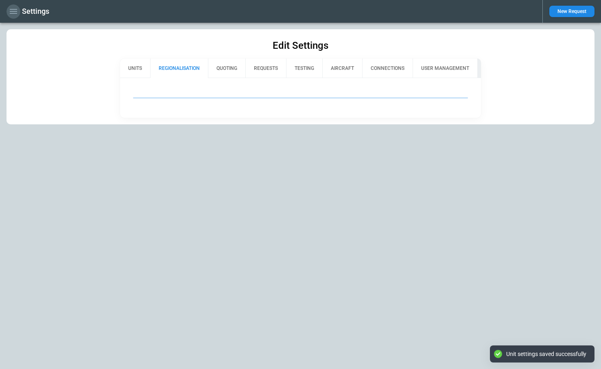
click at [12, 12] on icon "button" at bounding box center [14, 12] width 10 height 10
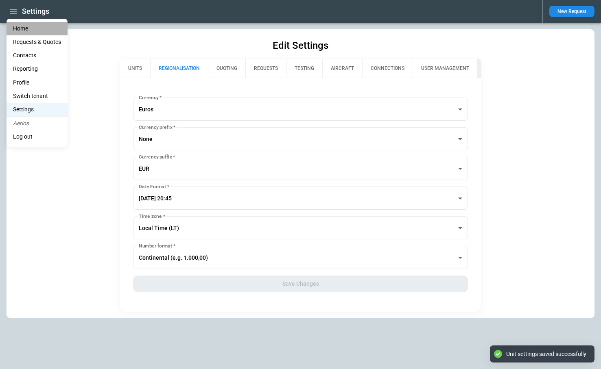
click at [23, 29] on li "Home" at bounding box center [37, 28] width 61 height 13
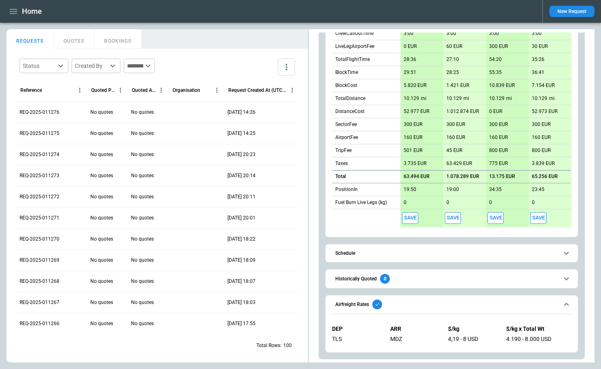
scroll to position [376, 0]
click at [14, 16] on button "button" at bounding box center [14, 11] width 14 height 14
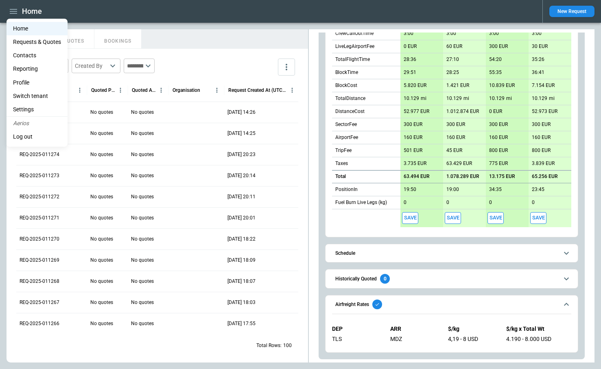
click at [24, 108] on li "Settings" at bounding box center [37, 109] width 61 height 13
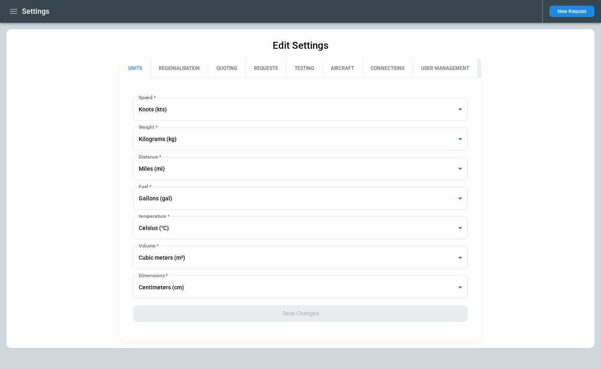
click at [183, 76] on button "REGIONALISATION" at bounding box center [179, 69] width 58 height 20
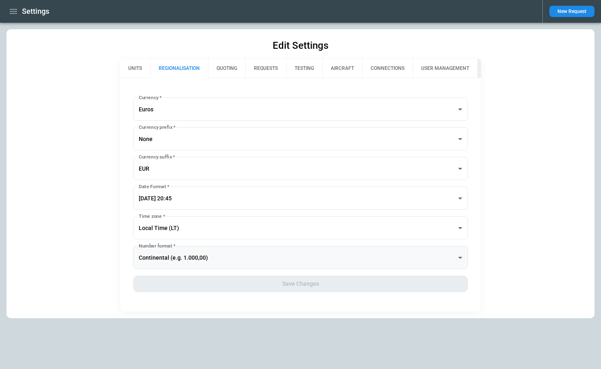
click at [187, 256] on body "**********" at bounding box center [300, 184] width 601 height 369
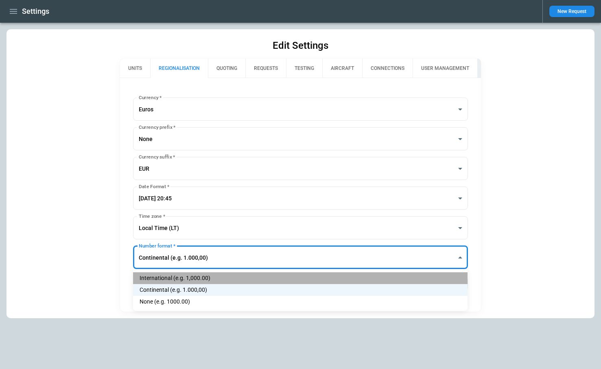
click at [198, 280] on li "International (e.g. 1,000.00)" at bounding box center [300, 279] width 334 height 12
type input "**********"
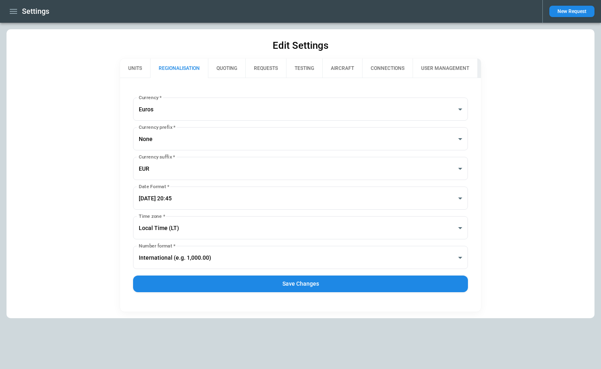
click at [277, 294] on div "**********" at bounding box center [300, 195] width 360 height 234
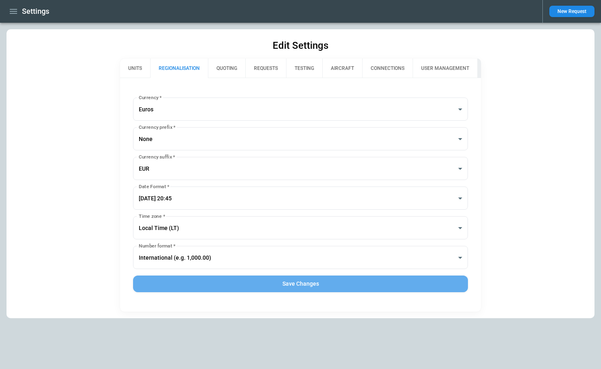
click at [275, 282] on button "Save Changes" at bounding box center [300, 284] width 334 height 17
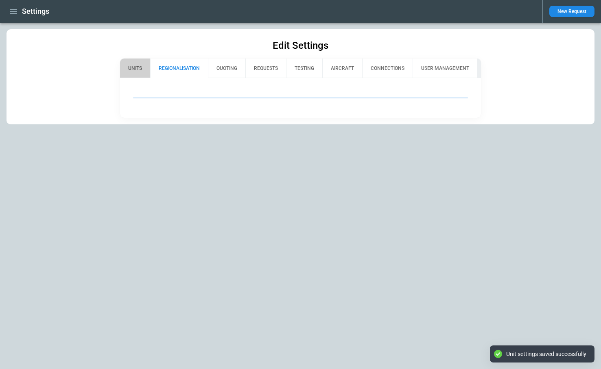
click at [143, 67] on button "UNITS" at bounding box center [135, 69] width 30 height 20
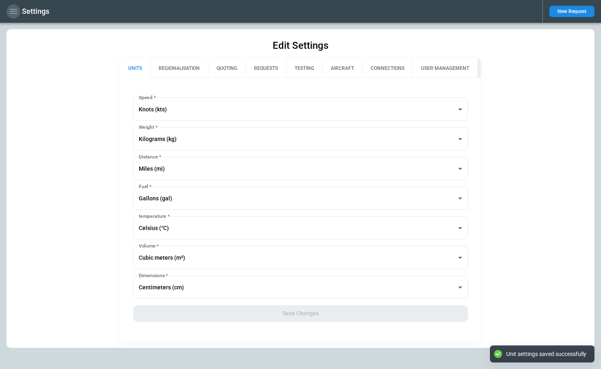
click at [14, 13] on icon "button" at bounding box center [13, 11] width 7 height 5
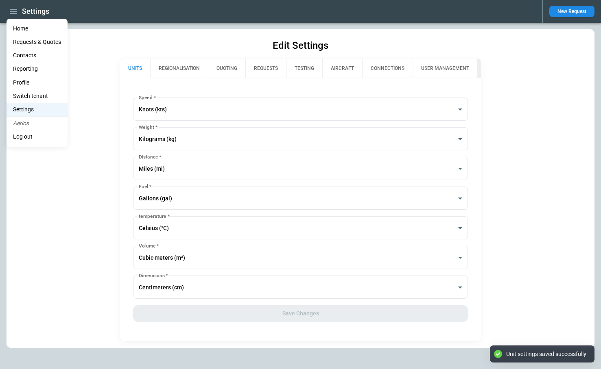
click at [19, 26] on li "Home" at bounding box center [37, 28] width 61 height 13
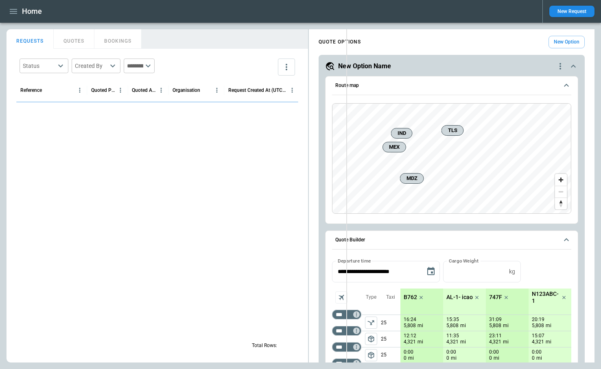
click at [346, 186] on div "**********" at bounding box center [301, 196] width 588 height 334
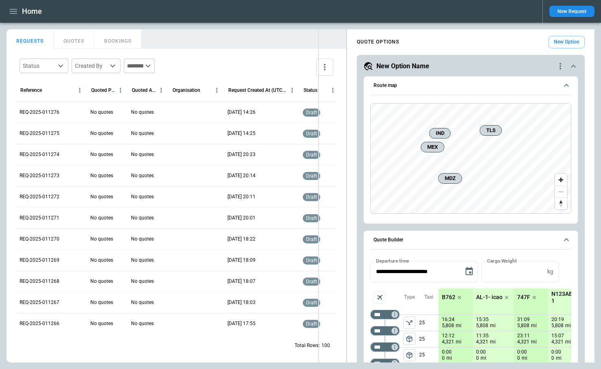
click at [318, 185] on div "FindBorderBarSize REQUESTS QUOTES BOOKINGS Status ​ Created By ​ ​ Reference Qu…" at bounding box center [301, 196] width 588 height 334
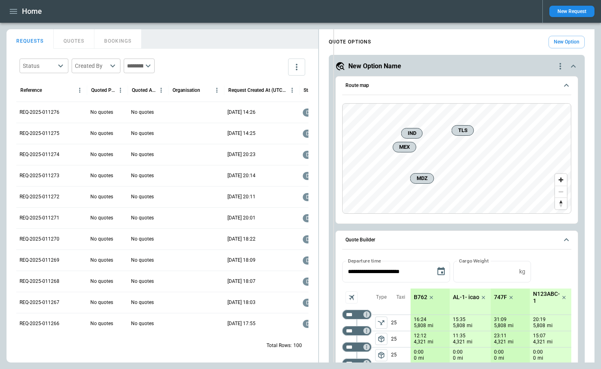
click at [334, 186] on div "FindBorderBarSize REQUESTS QUOTES BOOKINGS Status ​ Created By ​ ​ Reference Qu…" at bounding box center [301, 196] width 588 height 334
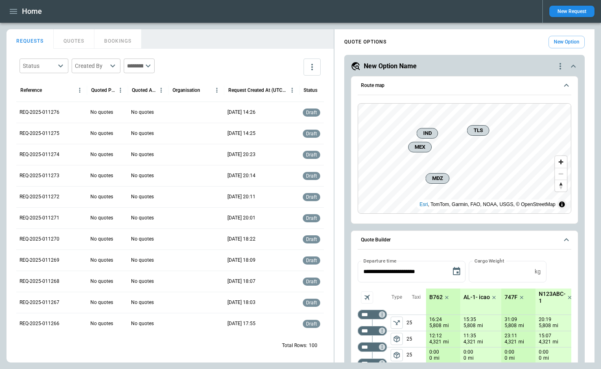
click at [305, 34] on div "REQUESTS QUOTES BOOKINGS" at bounding box center [170, 37] width 327 height 17
drag, startPoint x: 313, startPoint y: 24, endPoint x: 333, endPoint y: 25, distance: 20.4
click at [333, 25] on main "FindBorderBarSize REQUESTS QUOTES BOOKINGS Status ​ Created By ​ ​ Reference Qu…" at bounding box center [300, 196] width 601 height 347
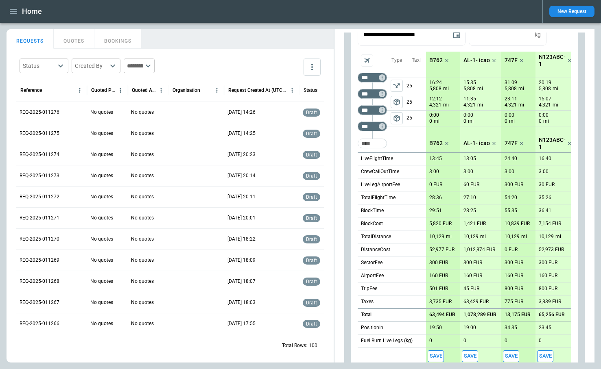
scroll to position [376, 0]
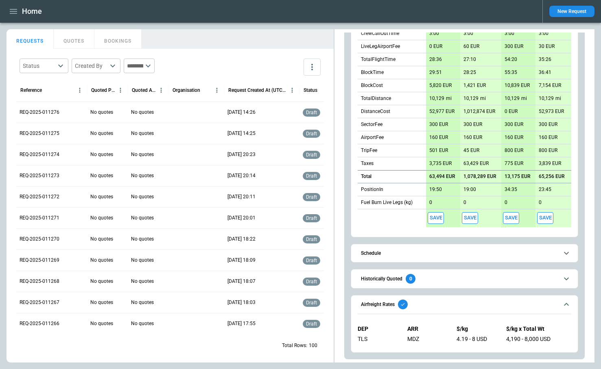
click at [531, 302] on span "Airfreight Rates" at bounding box center [459, 305] width 197 height 10
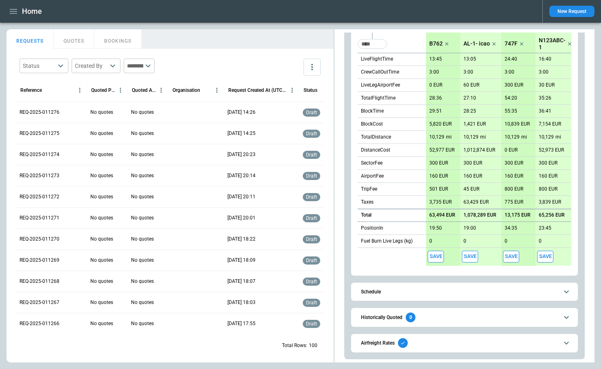
click at [528, 341] on span "Airfreight Rates" at bounding box center [459, 344] width 197 height 10
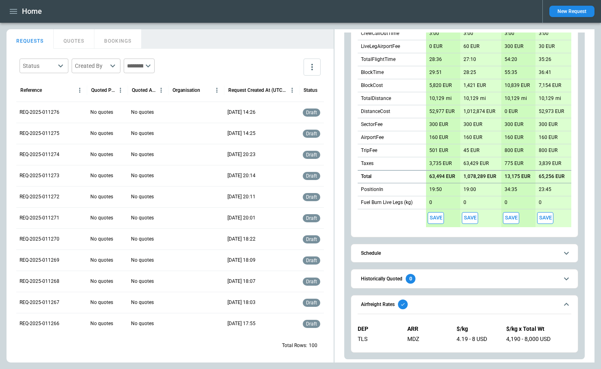
scroll to position [0, 0]
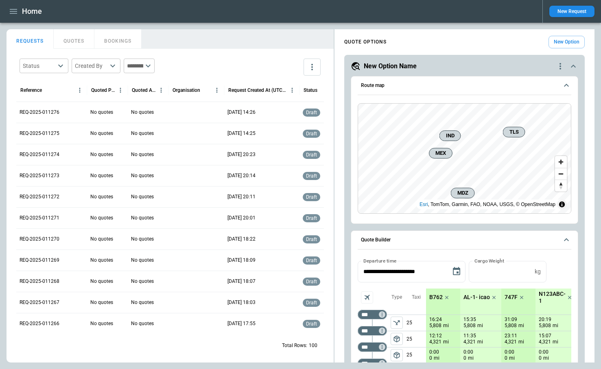
click at [560, 68] on icon "quote-option-actions" at bounding box center [560, 66] width 2 height 7
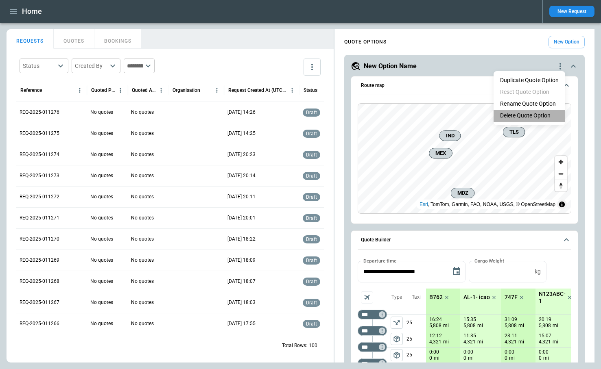
click at [529, 114] on li "Delete Quote Option" at bounding box center [530, 116] width 72 height 12
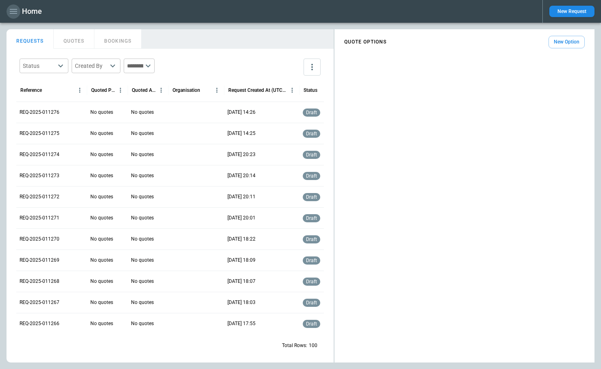
click at [14, 13] on icon "button" at bounding box center [13, 11] width 7 height 5
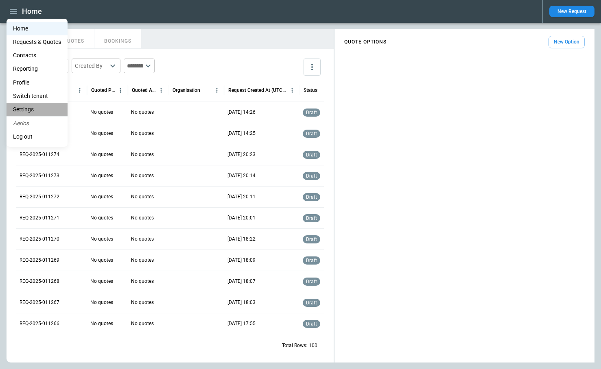
click at [38, 113] on li "Settings" at bounding box center [37, 109] width 61 height 13
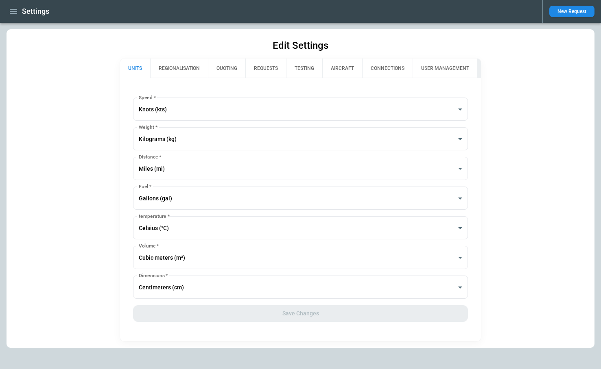
click at [238, 71] on button "QUOTING" at bounding box center [226, 69] width 37 height 20
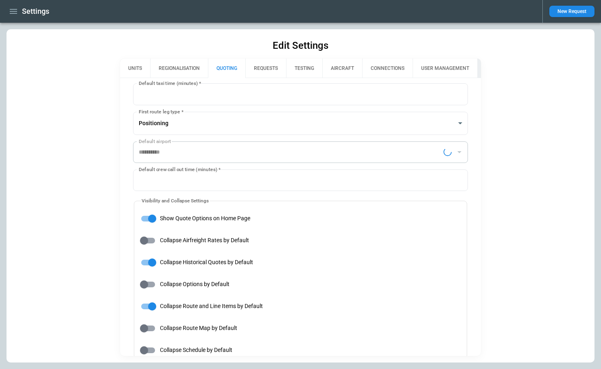
scroll to position [15, 0]
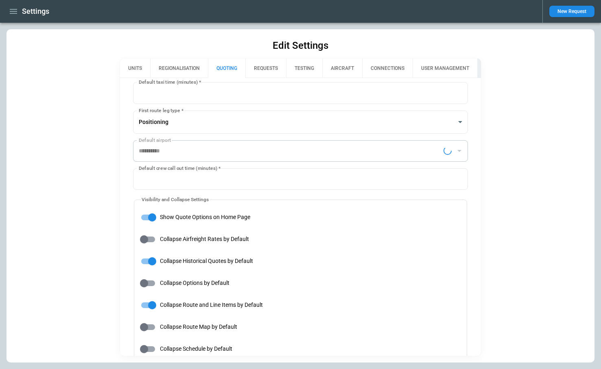
type input "**********"
click at [9, 12] on icon "button" at bounding box center [14, 12] width 10 height 10
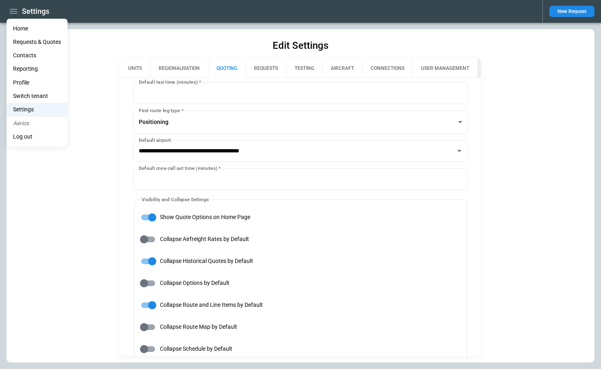
click at [16, 27] on li "Home" at bounding box center [37, 28] width 61 height 13
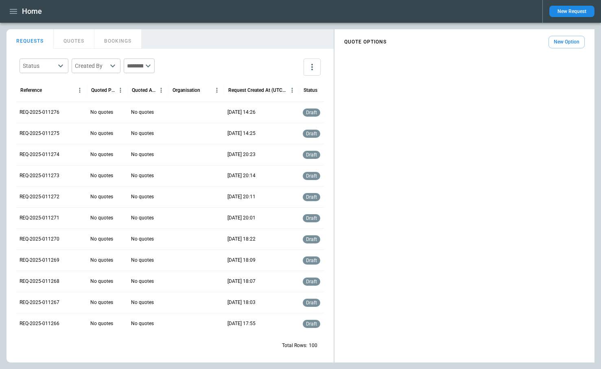
click at [565, 44] on button "New Option" at bounding box center [566, 42] width 36 height 13
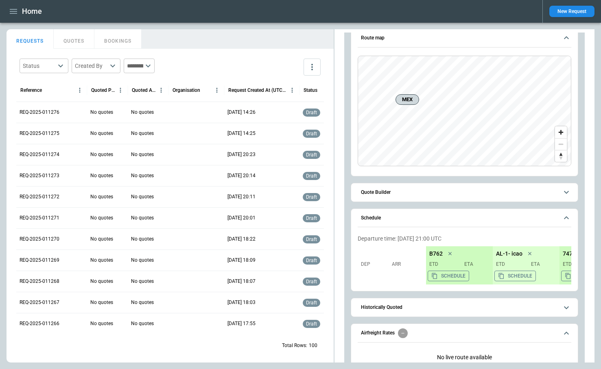
scroll to position [66, 0]
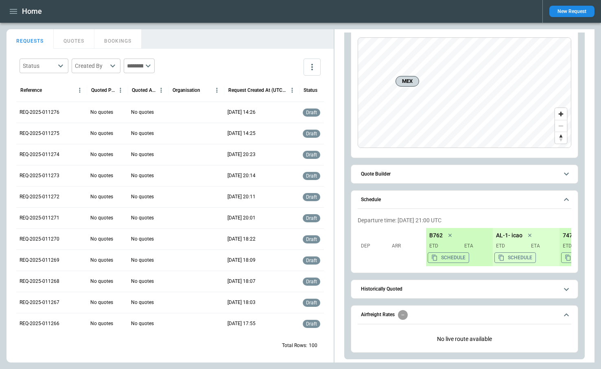
click at [386, 177] on button "Quote Builder" at bounding box center [465, 174] width 214 height 18
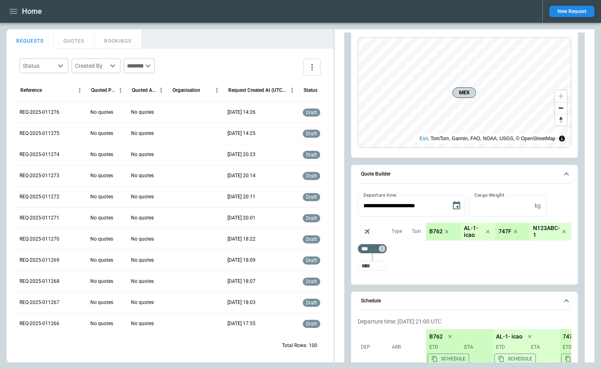
click at [371, 269] on input "Too short" at bounding box center [372, 266] width 26 height 15
type input "***"
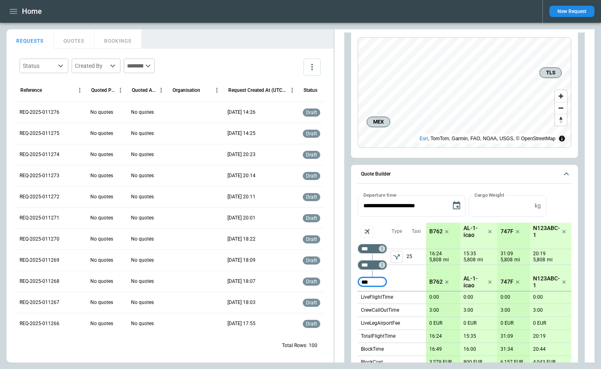
type input "***"
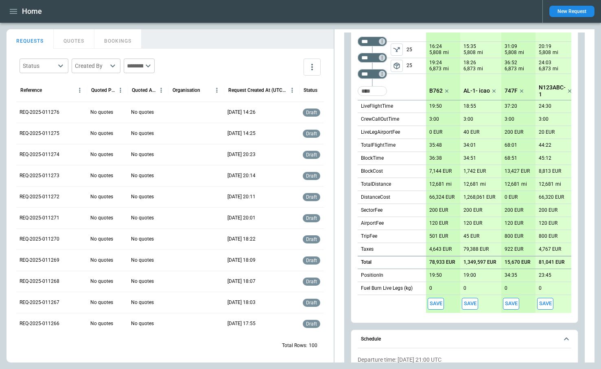
scroll to position [161, 0]
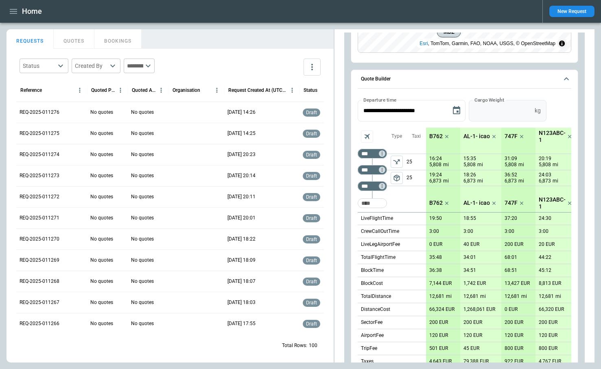
type input "*"
click at [530, 107] on input "*" at bounding box center [500, 111] width 63 height 22
click at [556, 116] on button "Apply" at bounding box center [558, 111] width 26 height 22
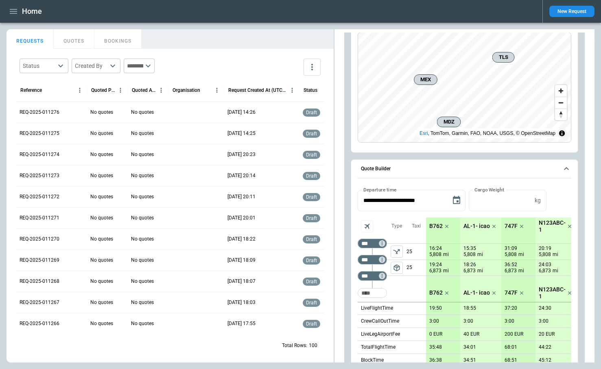
scroll to position [79, 0]
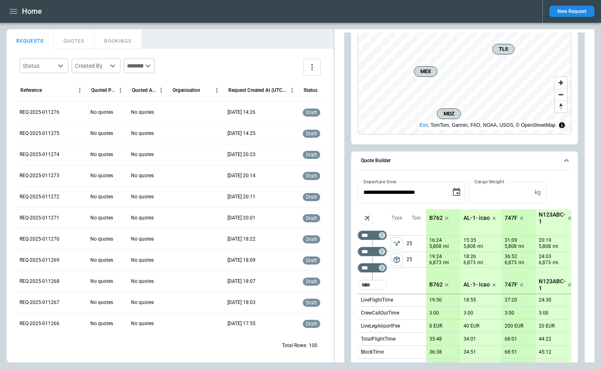
click at [544, 216] on p "N123ABC-1" at bounding box center [552, 219] width 27 height 14
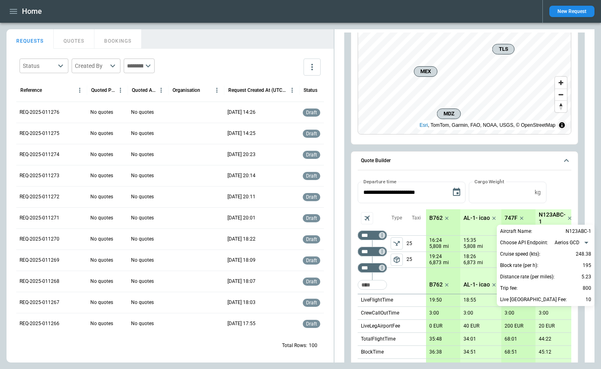
click at [562, 241] on body "Home New Request FindBorderBarSize REQUESTS QUOTES BOOKINGS Status ​ Created By…" at bounding box center [300, 184] width 601 height 369
click at [564, 268] on li "ForeFlight" at bounding box center [572, 268] width 41 height 12
type input "**********"
click at [553, 190] on div at bounding box center [300, 184] width 601 height 369
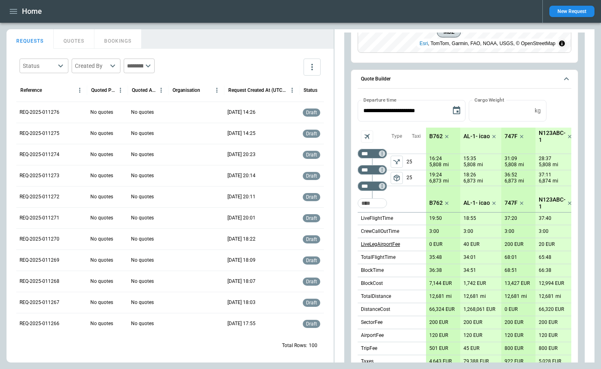
scroll to position [0, 0]
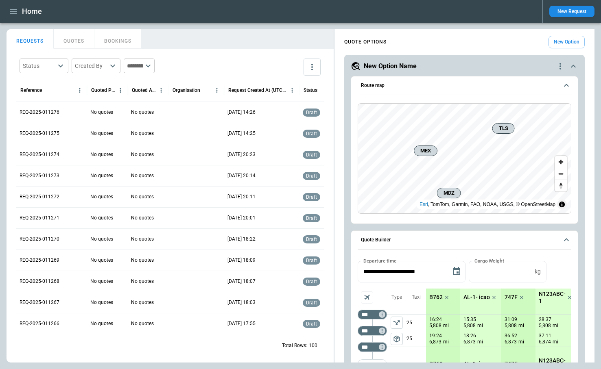
click at [14, 12] on icon "button" at bounding box center [14, 12] width 10 height 10
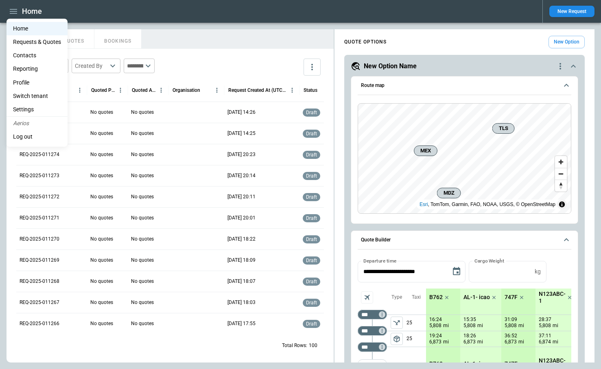
click at [39, 107] on li "Settings" at bounding box center [37, 109] width 61 height 13
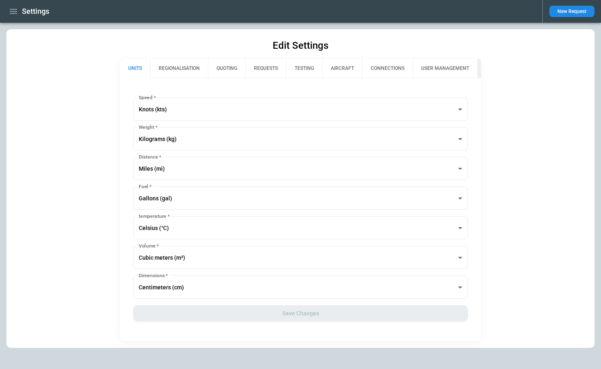
click at [229, 67] on button "QUOTING" at bounding box center [226, 69] width 37 height 20
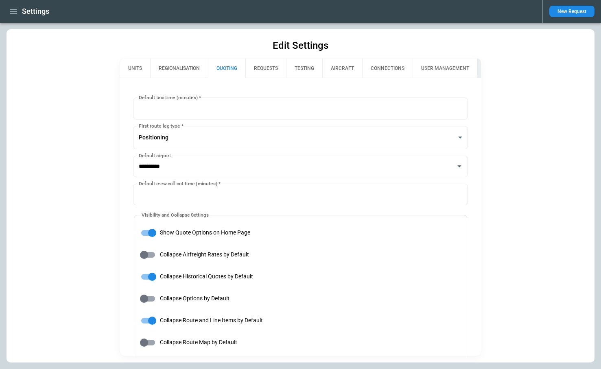
type input "**********"
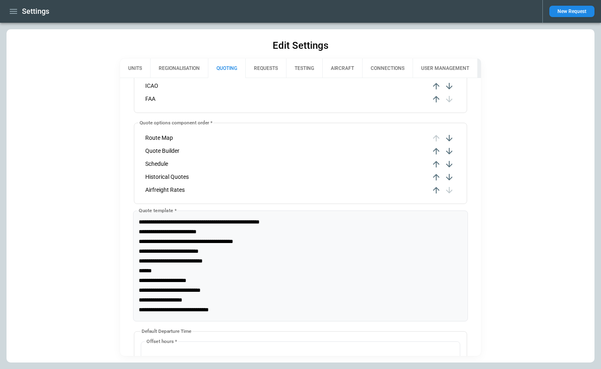
scroll to position [497, 0]
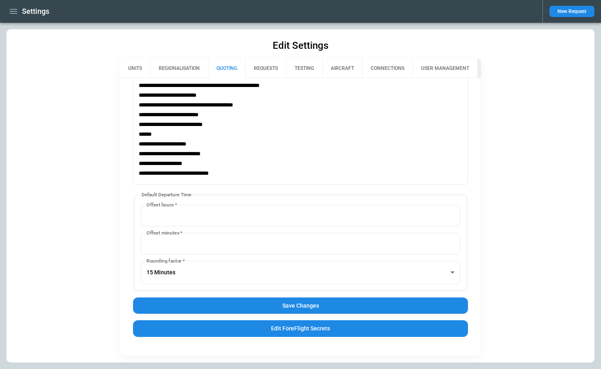
click at [263, 309] on button "Save Changes" at bounding box center [300, 306] width 334 height 17
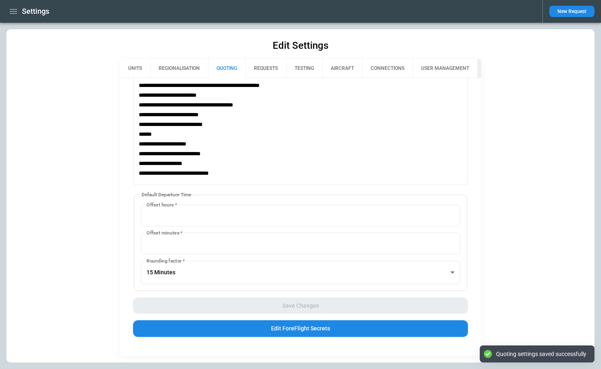
click at [13, 14] on icon "button" at bounding box center [14, 12] width 10 height 10
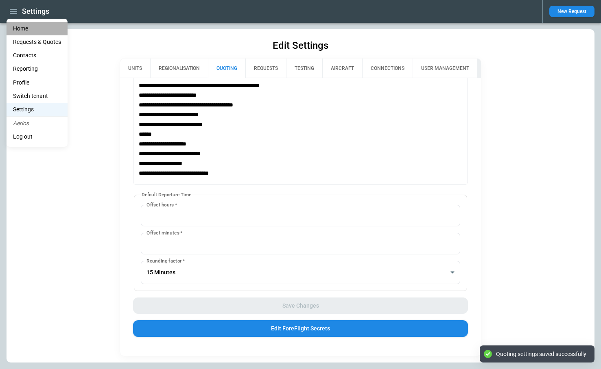
click at [18, 25] on li "Home" at bounding box center [37, 28] width 61 height 13
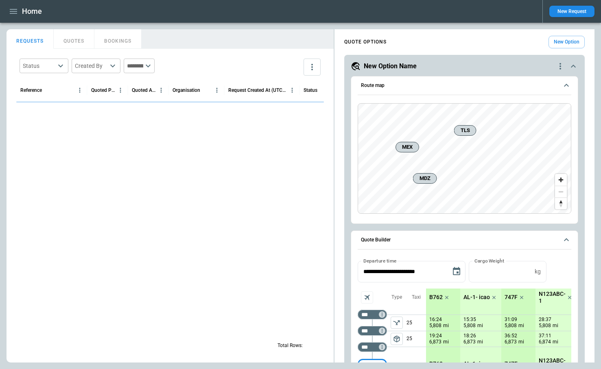
click at [560, 65] on icon "quote-option-actions" at bounding box center [560, 66] width 10 height 10
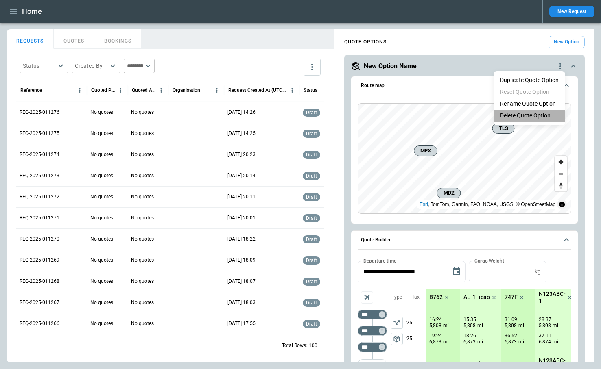
click at [538, 112] on li "Delete Quote Option" at bounding box center [530, 116] width 72 height 12
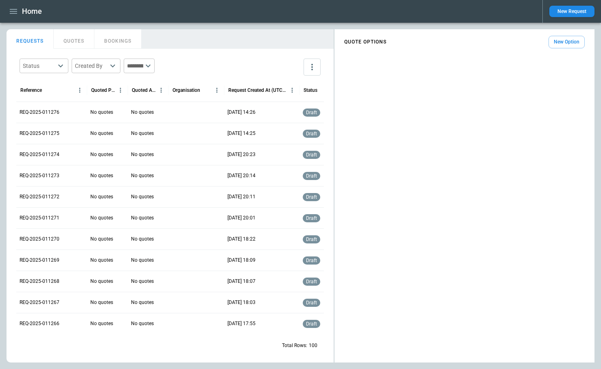
click at [554, 42] on button "New Option" at bounding box center [566, 42] width 36 height 13
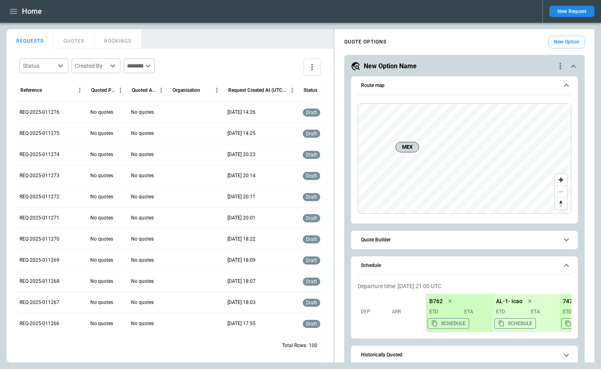
scroll to position [37, 0]
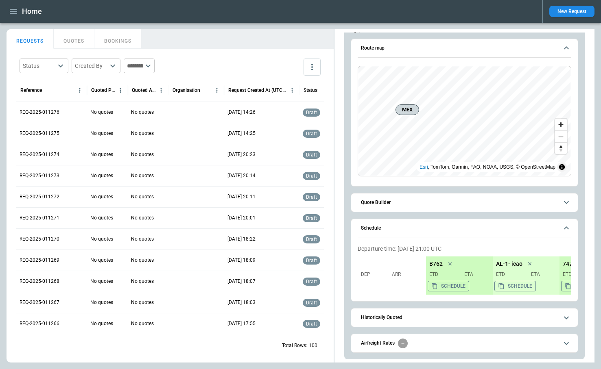
click at [398, 207] on button "Quote Builder" at bounding box center [465, 203] width 214 height 18
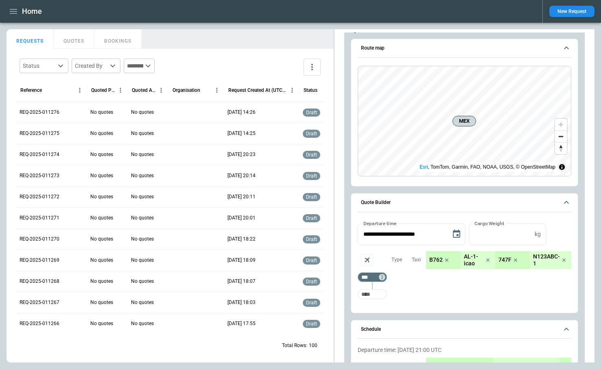
click at [382, 293] on input "Too short" at bounding box center [372, 294] width 26 height 15
type input "***"
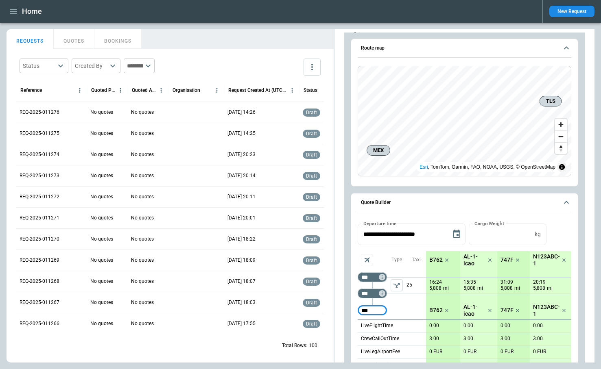
type input "***"
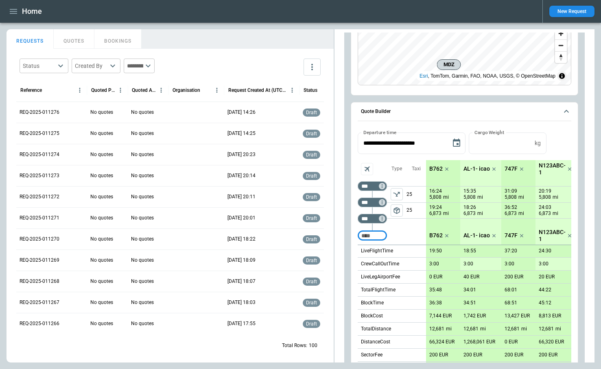
scroll to position [411, 0]
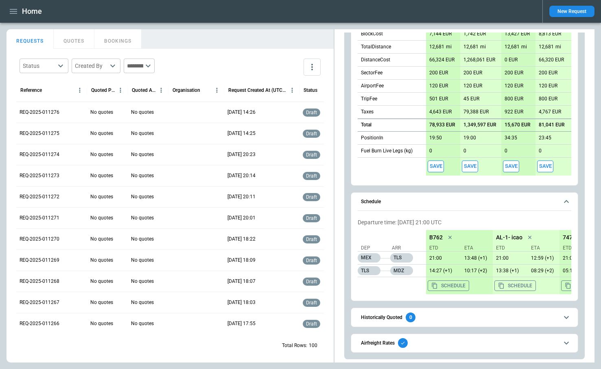
click at [442, 351] on button "Airfreight Rates" at bounding box center [465, 343] width 214 height 18
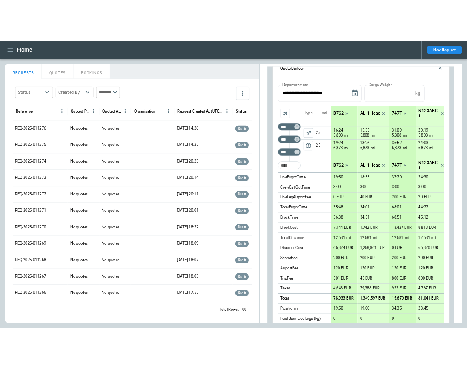
scroll to position [0, 0]
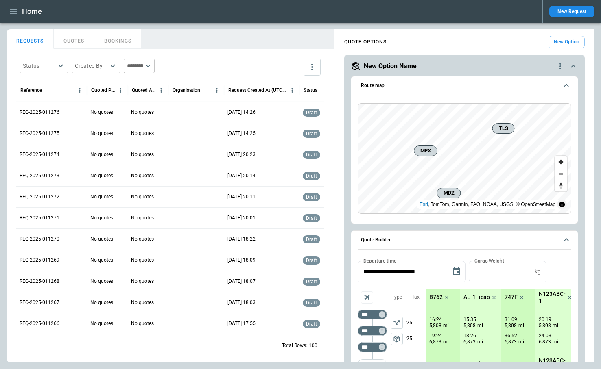
click at [583, 11] on button "New Request" at bounding box center [571, 11] width 45 height 11
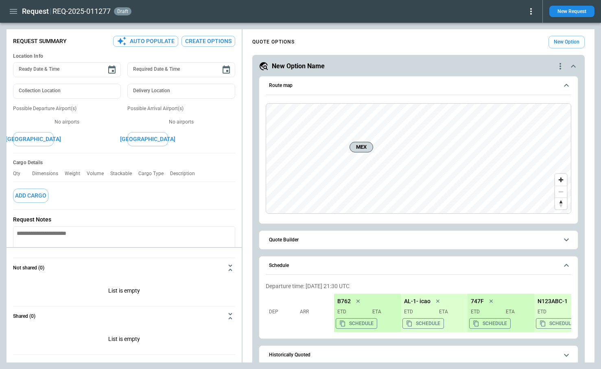
click at [533, 11] on icon at bounding box center [531, 12] width 10 height 10
click at [521, 37] on button "Lost" at bounding box center [521, 37] width 27 height 12
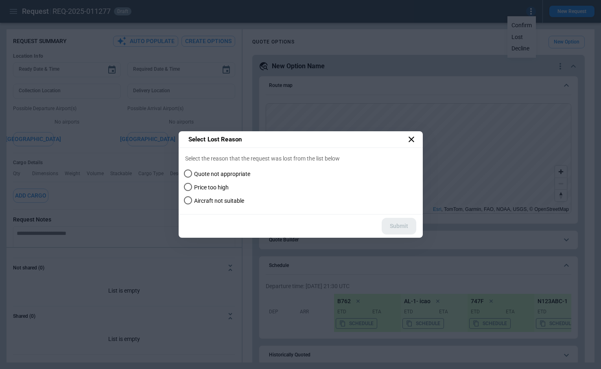
click at [224, 177] on span "Quote not appropriate" at bounding box center [222, 174] width 56 height 7
click at [406, 225] on button "Submit" at bounding box center [399, 226] width 35 height 17
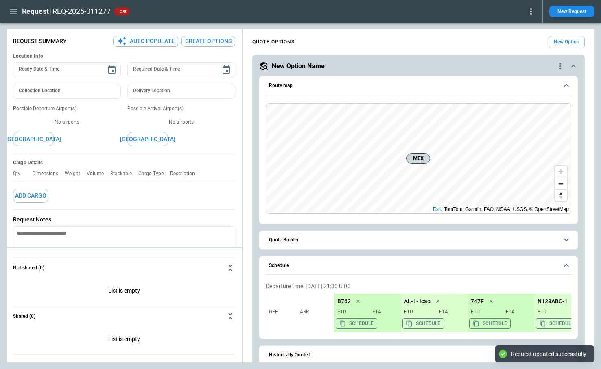
click at [534, 13] on icon at bounding box center [531, 12] width 10 height 10
click at [524, 29] on button "Reopen" at bounding box center [522, 26] width 26 height 12
click at [531, 13] on icon at bounding box center [531, 11] width 2 height 7
click at [520, 35] on button "Lost" at bounding box center [521, 37] width 27 height 12
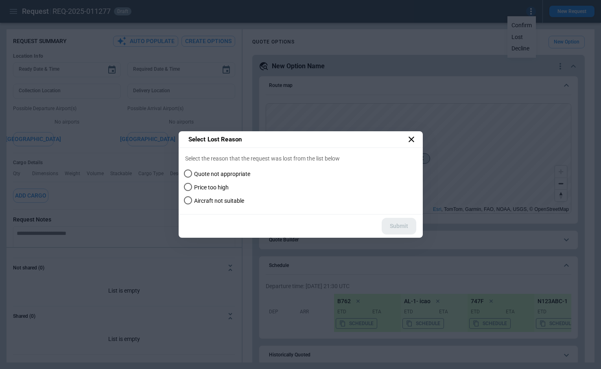
click at [209, 189] on span "Price too high" at bounding box center [211, 187] width 35 height 7
click at [392, 229] on button "Submit" at bounding box center [399, 226] width 35 height 17
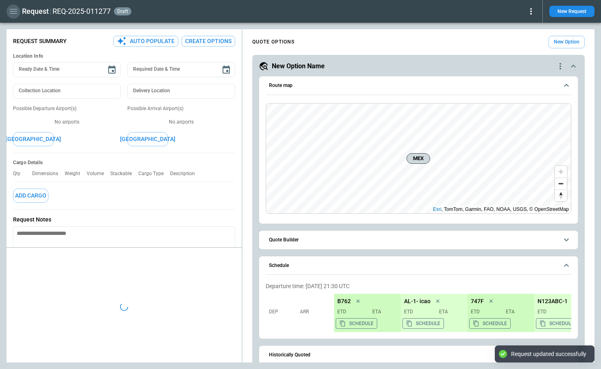
click at [13, 8] on icon "button" at bounding box center [14, 12] width 10 height 10
type textarea "*"
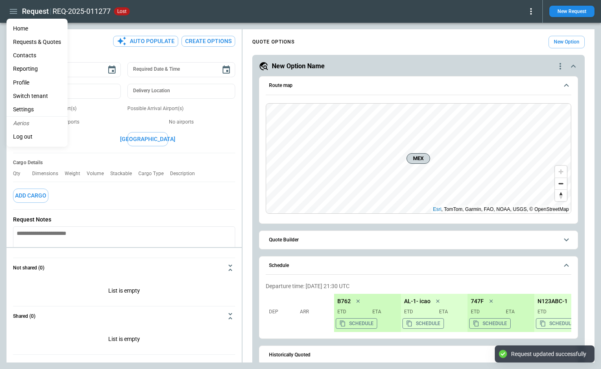
click at [27, 69] on li "Reporting" at bounding box center [37, 68] width 61 height 13
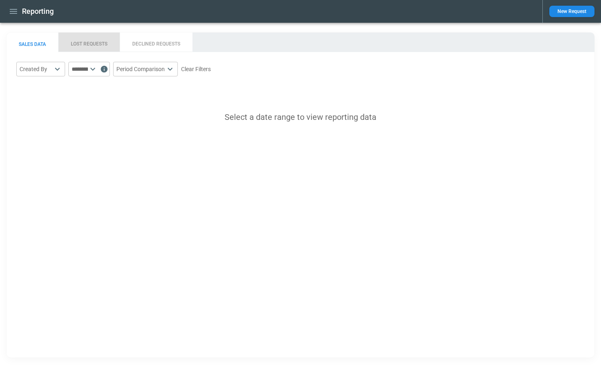
click at [96, 41] on button "LOST REQUESTS" at bounding box center [88, 43] width 61 height 20
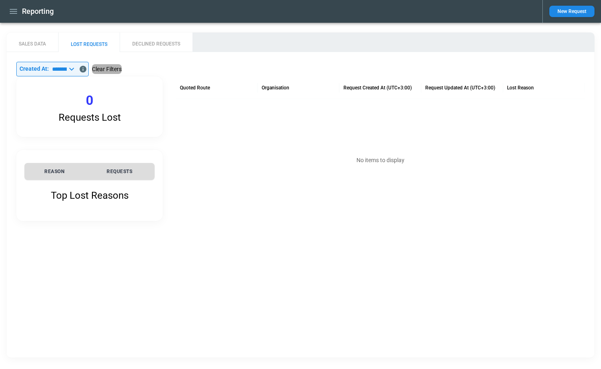
click at [122, 69] on button "Clear Filters" at bounding box center [107, 69] width 30 height 10
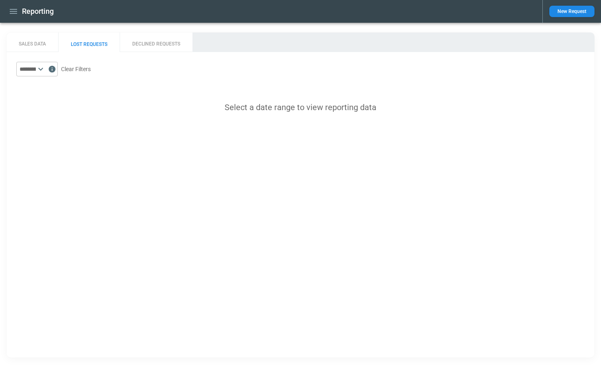
click at [46, 66] on icon at bounding box center [41, 69] width 10 height 10
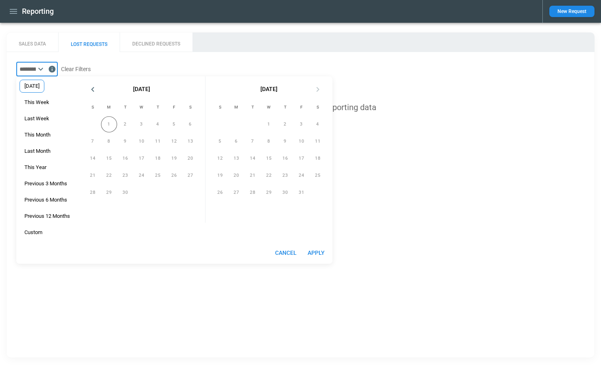
click at [37, 92] on div "[DATE]" at bounding box center [32, 86] width 25 height 13
click at [311, 255] on button "Apply" at bounding box center [316, 253] width 26 height 15
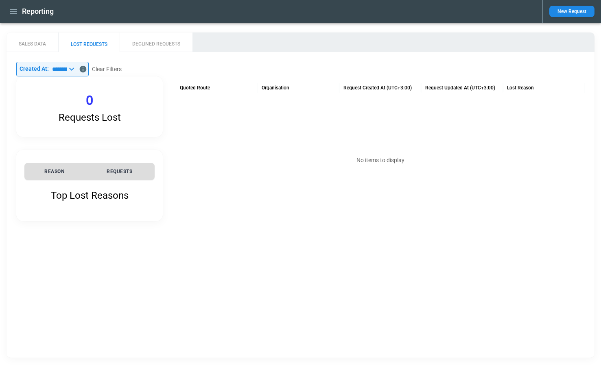
click at [76, 68] on icon at bounding box center [72, 69] width 10 height 10
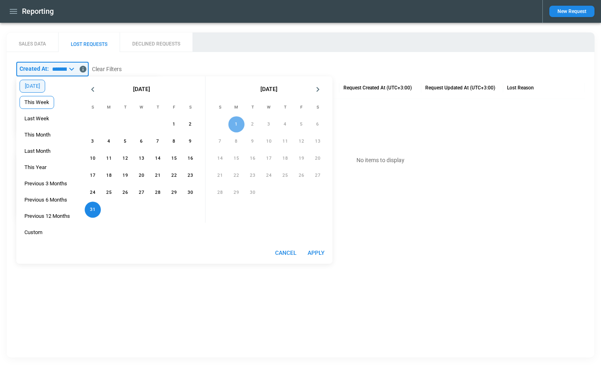
click at [39, 104] on span "This Week" at bounding box center [37, 102] width 34 height 7
click at [321, 253] on button "Apply" at bounding box center [316, 253] width 26 height 15
type input "*********"
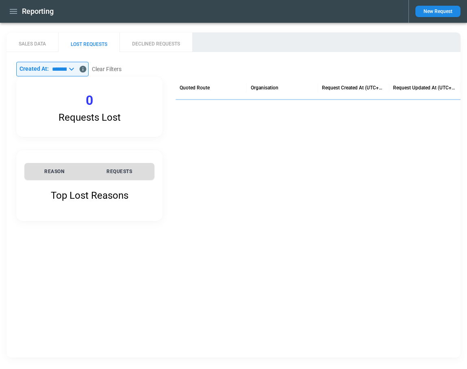
click at [76, 68] on icon at bounding box center [72, 69] width 10 height 10
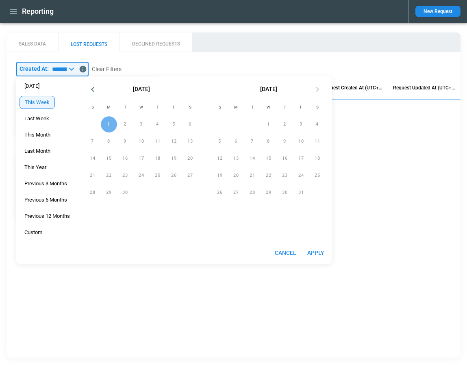
click at [170, 57] on div "​ Created At: ********* ​ Clear Filters Requests Lost 0 Top Lost Reasons REASON…" at bounding box center [234, 141] width 454 height 179
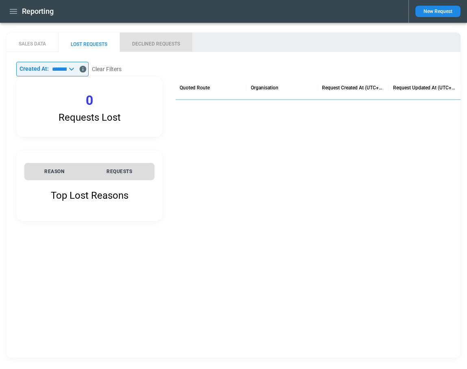
click at [158, 41] on button "DECLINED REQUESTS" at bounding box center [156, 43] width 73 height 20
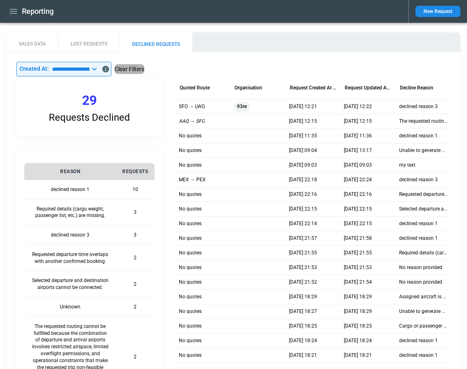
click at [144, 73] on button "Clear Filters" at bounding box center [130, 69] width 30 height 10
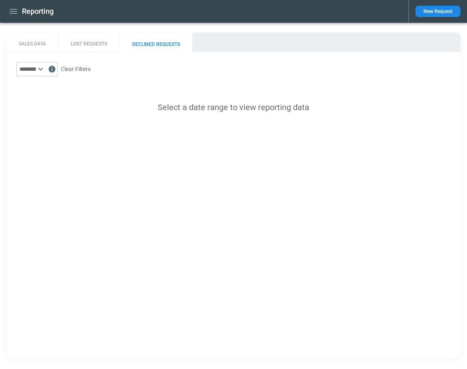
click at [46, 72] on icon at bounding box center [41, 69] width 10 height 10
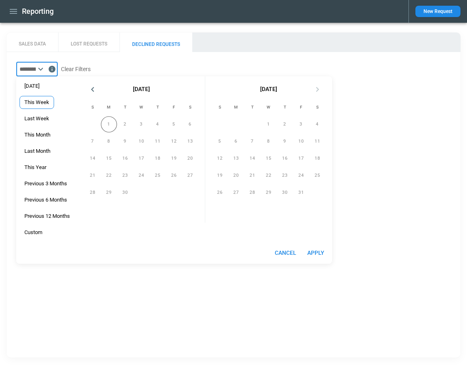
click at [43, 105] on span "This Week" at bounding box center [37, 102] width 34 height 7
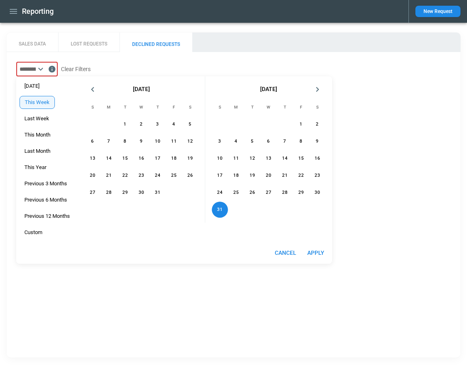
click at [320, 252] on button "Apply" at bounding box center [316, 253] width 26 height 15
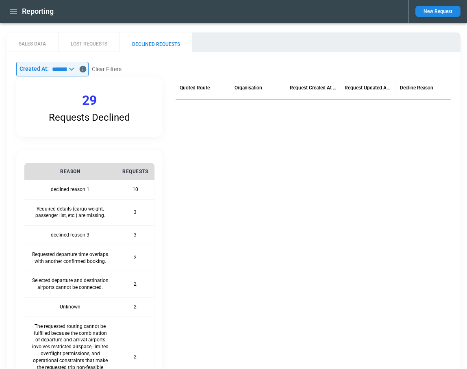
click at [76, 68] on icon at bounding box center [72, 69] width 10 height 10
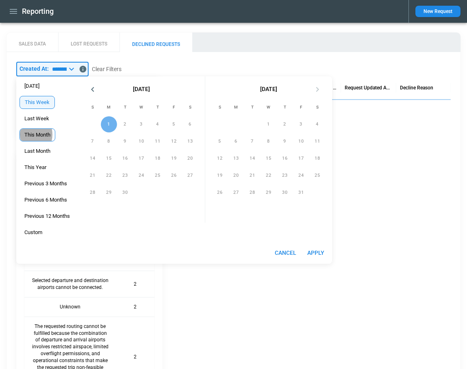
click at [36, 135] on span "This Month" at bounding box center [37, 135] width 35 height 7
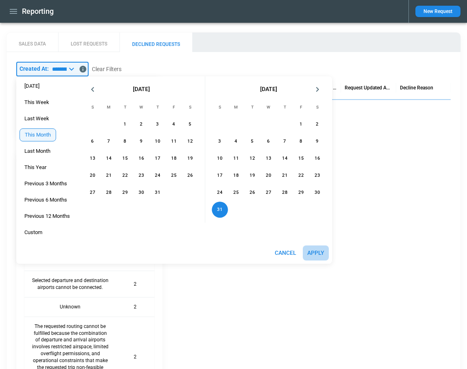
click at [321, 252] on button "Apply" at bounding box center [316, 253] width 26 height 15
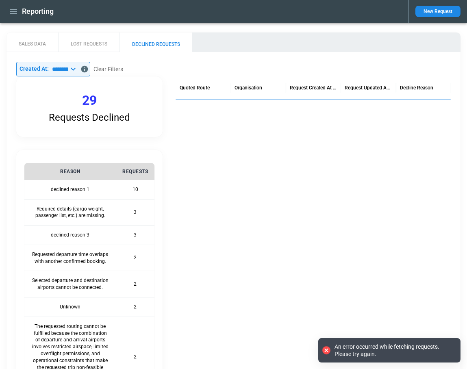
click at [78, 70] on icon at bounding box center [73, 69] width 10 height 10
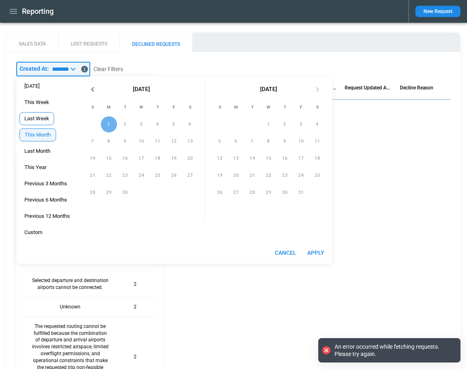
click at [42, 116] on span "Last Week" at bounding box center [37, 119] width 34 height 7
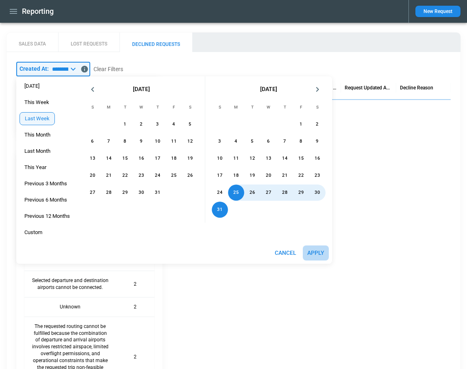
click at [316, 253] on button "Apply" at bounding box center [316, 253] width 26 height 15
type input "*********"
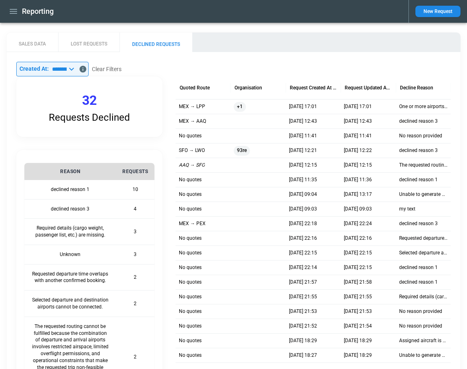
click at [98, 44] on button "LOST REQUESTS" at bounding box center [88, 43] width 61 height 20
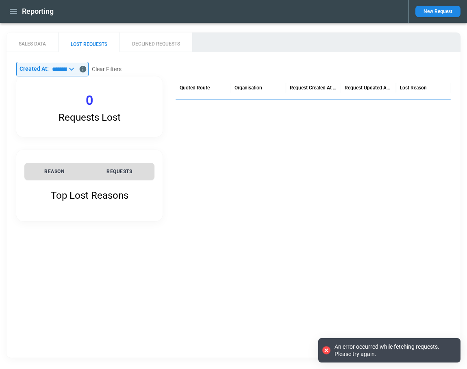
click at [145, 46] on button "DECLINED REQUESTS" at bounding box center [156, 43] width 73 height 20
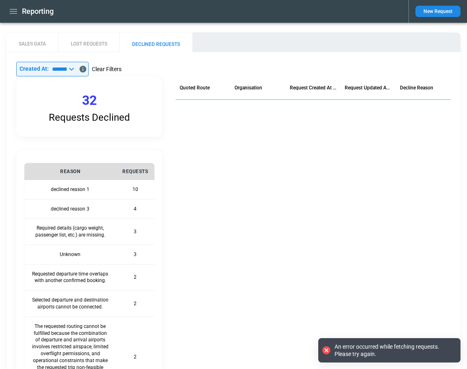
click at [120, 68] on button "Clear Filters" at bounding box center [107, 69] width 30 height 10
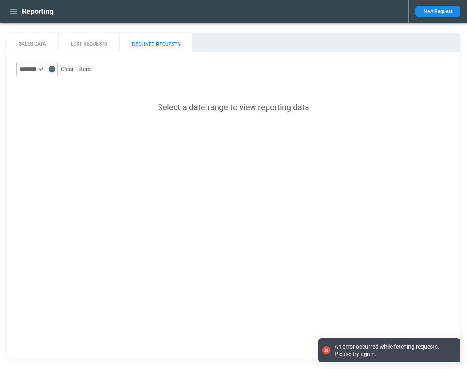
click at [176, 47] on button "DECLINED REQUESTS" at bounding box center [156, 43] width 73 height 20
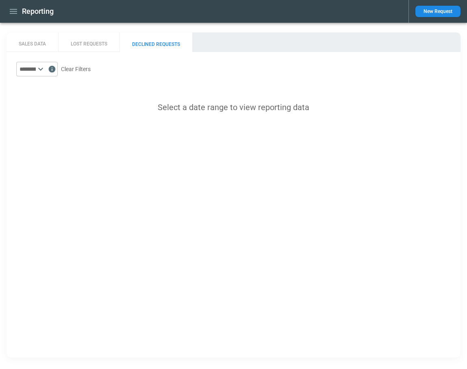
click at [46, 71] on icon at bounding box center [41, 69] width 10 height 10
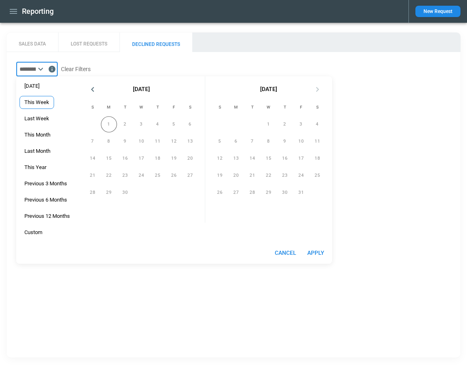
click at [46, 102] on span "This Week" at bounding box center [37, 102] width 34 height 7
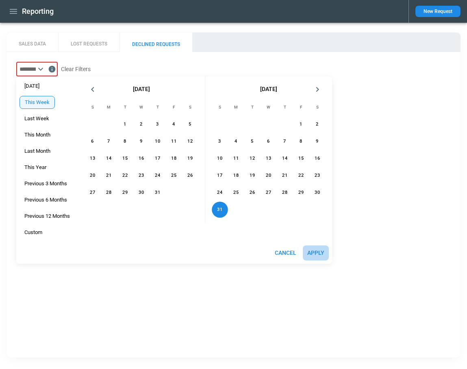
click at [319, 250] on button "Apply" at bounding box center [316, 253] width 26 height 15
type input "*********"
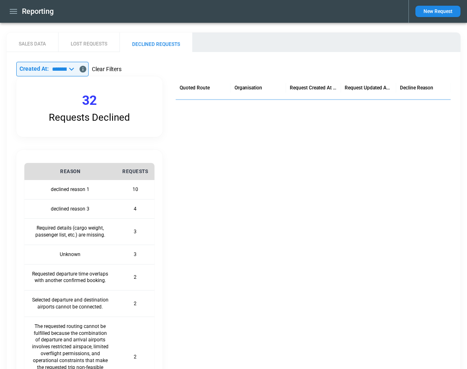
click at [122, 68] on button "Clear Filters" at bounding box center [107, 69] width 30 height 10
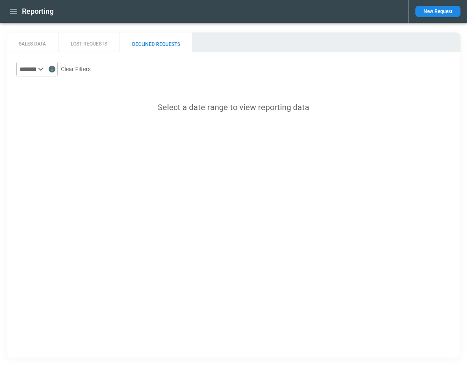
click at [43, 68] on icon at bounding box center [40, 69] width 5 height 3
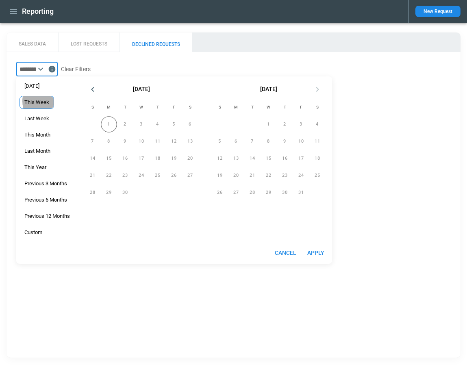
click at [39, 101] on span "This Week" at bounding box center [37, 102] width 34 height 7
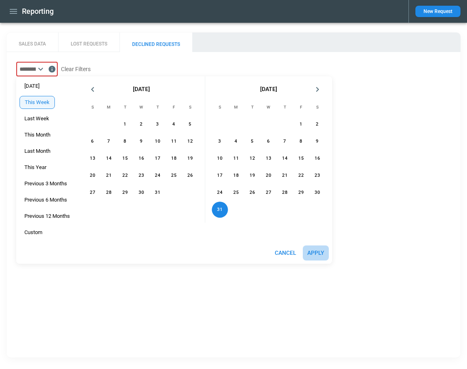
click at [321, 255] on button "Apply" at bounding box center [316, 253] width 26 height 15
type input "*********"
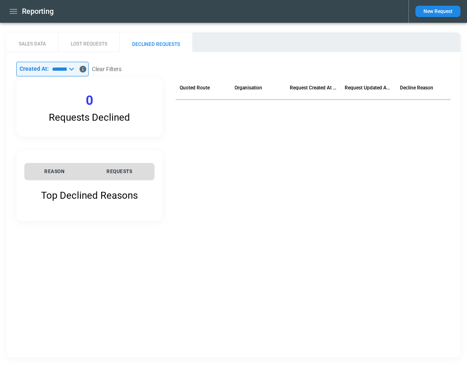
click at [76, 70] on icon at bounding box center [72, 69] width 10 height 10
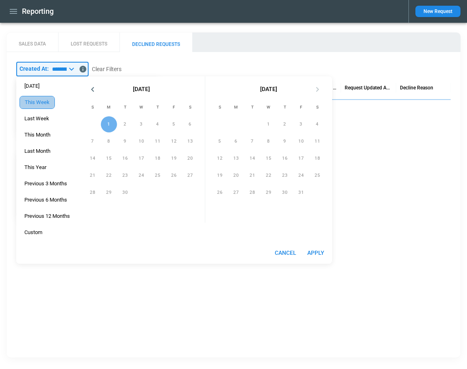
click at [43, 106] on div "This Week" at bounding box center [37, 102] width 35 height 13
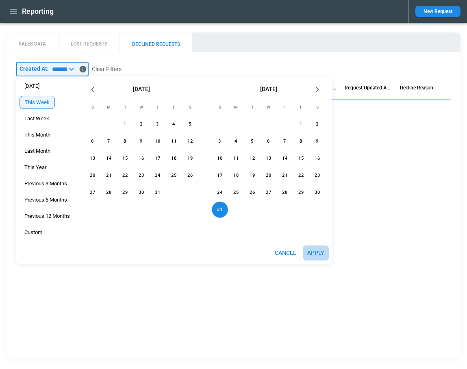
click at [320, 253] on button "Apply" at bounding box center [316, 253] width 26 height 15
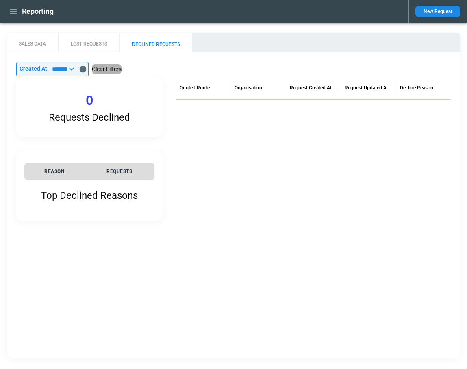
click at [122, 68] on button "Clear Filters" at bounding box center [107, 69] width 30 height 10
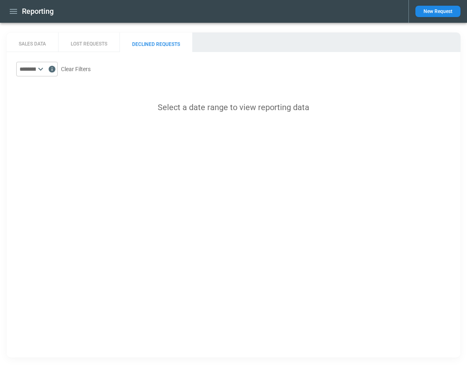
click at [46, 70] on icon at bounding box center [41, 69] width 10 height 10
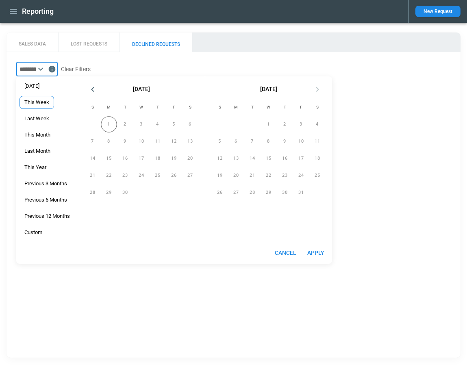
click at [42, 103] on span "This Week" at bounding box center [37, 102] width 34 height 7
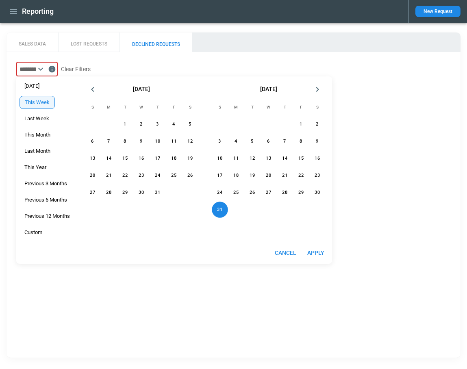
click at [318, 253] on button "Apply" at bounding box center [316, 253] width 26 height 15
type input "*********"
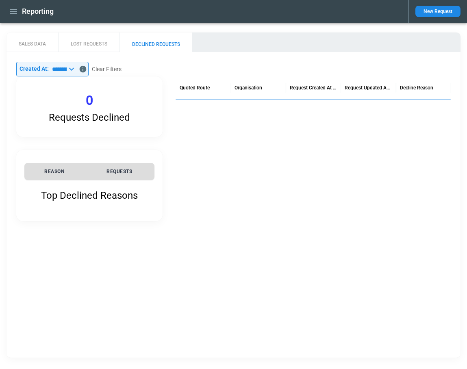
click at [22, 44] on button "SALES DATA" at bounding box center [33, 43] width 52 height 20
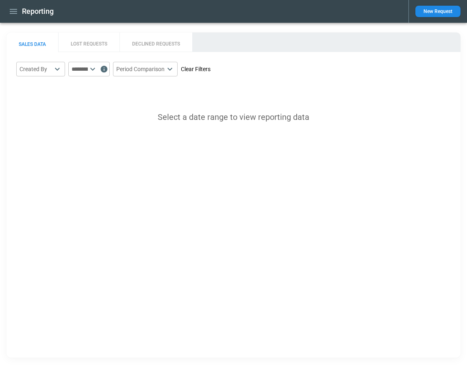
click at [211, 70] on button "Clear Filters" at bounding box center [196, 69] width 30 height 10
click at [81, 70] on input "text" at bounding box center [78, 69] width 20 height 15
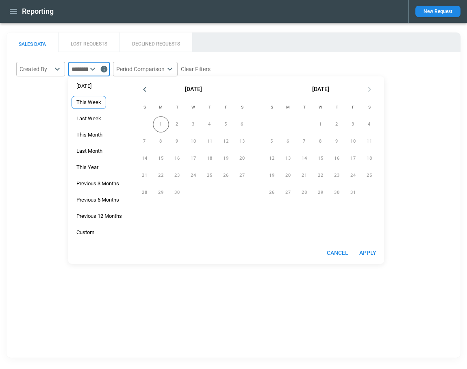
click at [88, 103] on span "This Week" at bounding box center [89, 102] width 34 height 7
click at [370, 253] on button "Apply" at bounding box center [368, 253] width 26 height 15
type input "*********"
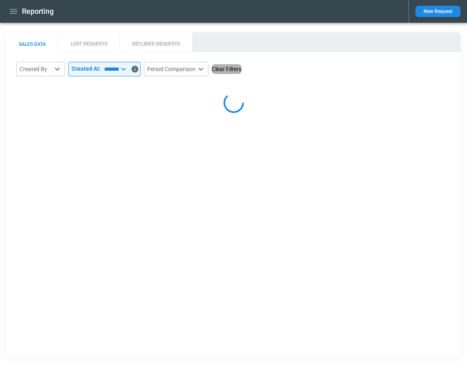
click at [232, 67] on button "Clear Filters" at bounding box center [227, 69] width 30 height 10
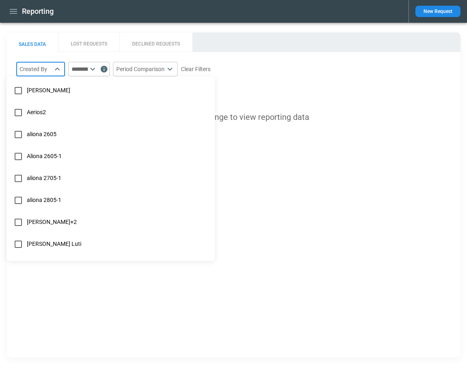
click at [36, 66] on body "Reporting New Request SALES DATA LOST REQUESTS DECLINED REQUESTS Created By ​ ​…" at bounding box center [233, 184] width 467 height 369
click at [103, 73] on div at bounding box center [233, 184] width 467 height 369
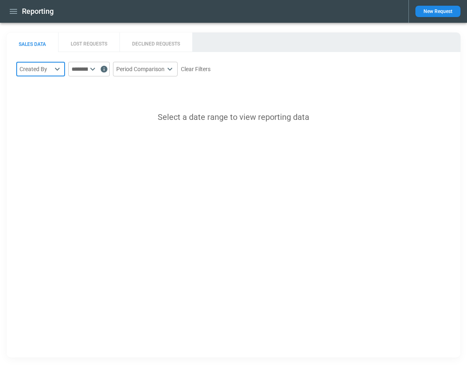
click at [98, 70] on icon at bounding box center [93, 69] width 10 height 10
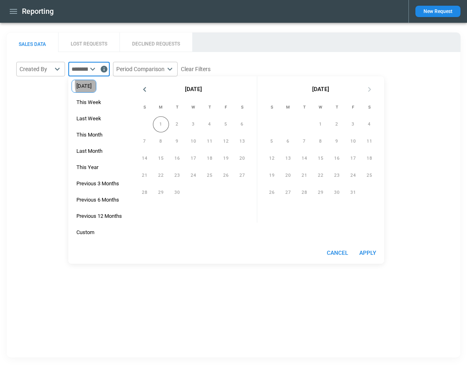
click at [96, 85] on span "[DATE]" at bounding box center [84, 86] width 24 height 7
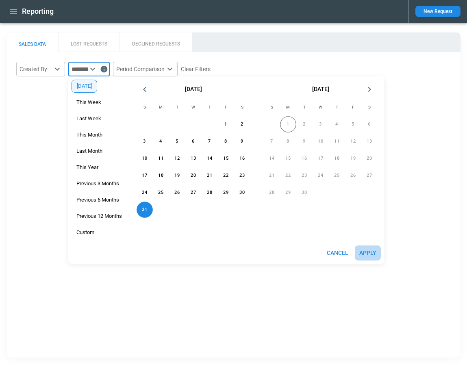
click at [367, 254] on button "Apply" at bounding box center [368, 253] width 26 height 15
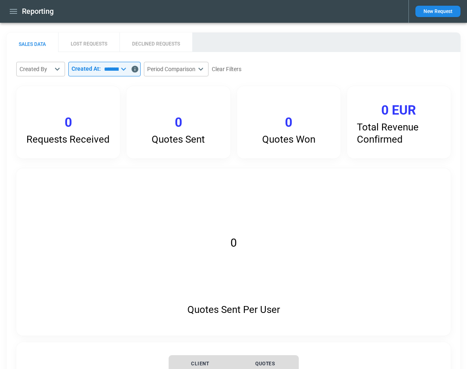
click at [129, 71] on icon at bounding box center [124, 69] width 10 height 10
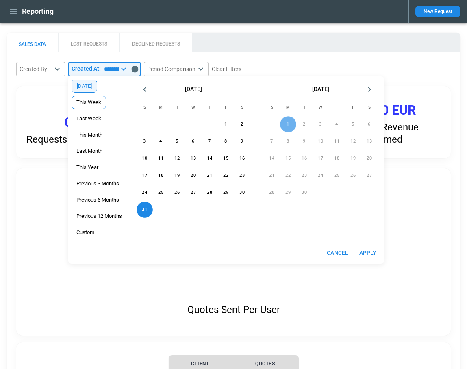
click at [93, 102] on span "This Week" at bounding box center [89, 102] width 34 height 7
click at [369, 253] on button "Apply" at bounding box center [368, 253] width 26 height 15
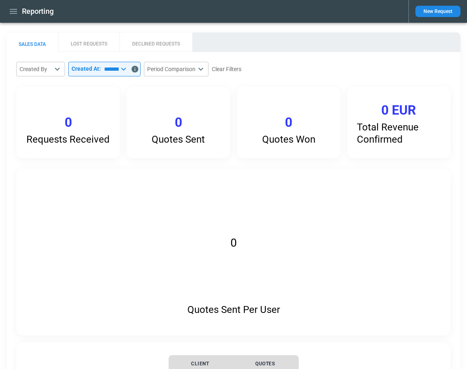
click at [129, 68] on icon at bounding box center [124, 69] width 10 height 10
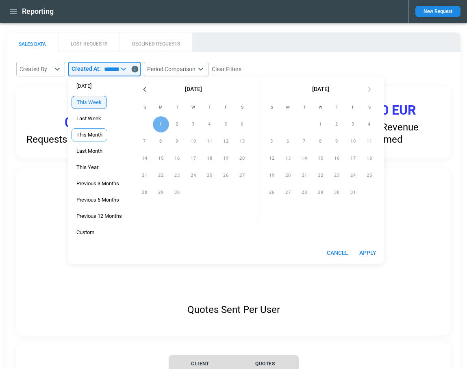
click at [86, 135] on span "This Month" at bounding box center [89, 135] width 35 height 7
click at [367, 251] on button "Apply" at bounding box center [368, 253] width 26 height 15
type input "**********"
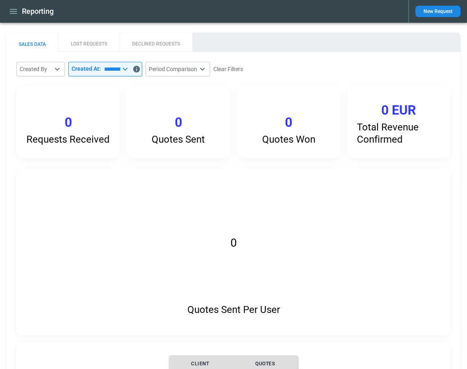
click at [89, 43] on button "LOST REQUESTS" at bounding box center [88, 43] width 61 height 20
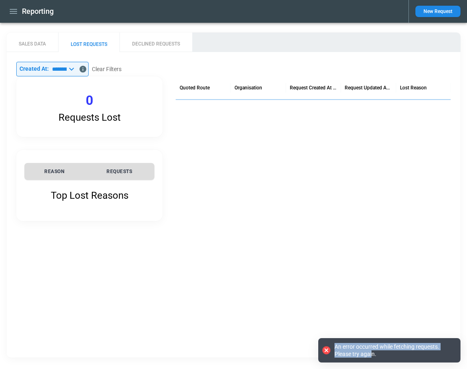
drag, startPoint x: 336, startPoint y: 347, endPoint x: 373, endPoint y: 354, distance: 37.0
click at [373, 354] on div "An error occurred while fetching requests. Please try again." at bounding box center [394, 350] width 118 height 15
copy div "An error occurred while fetching requests. Please try agai"
